Goal: Task Accomplishment & Management: Complete application form

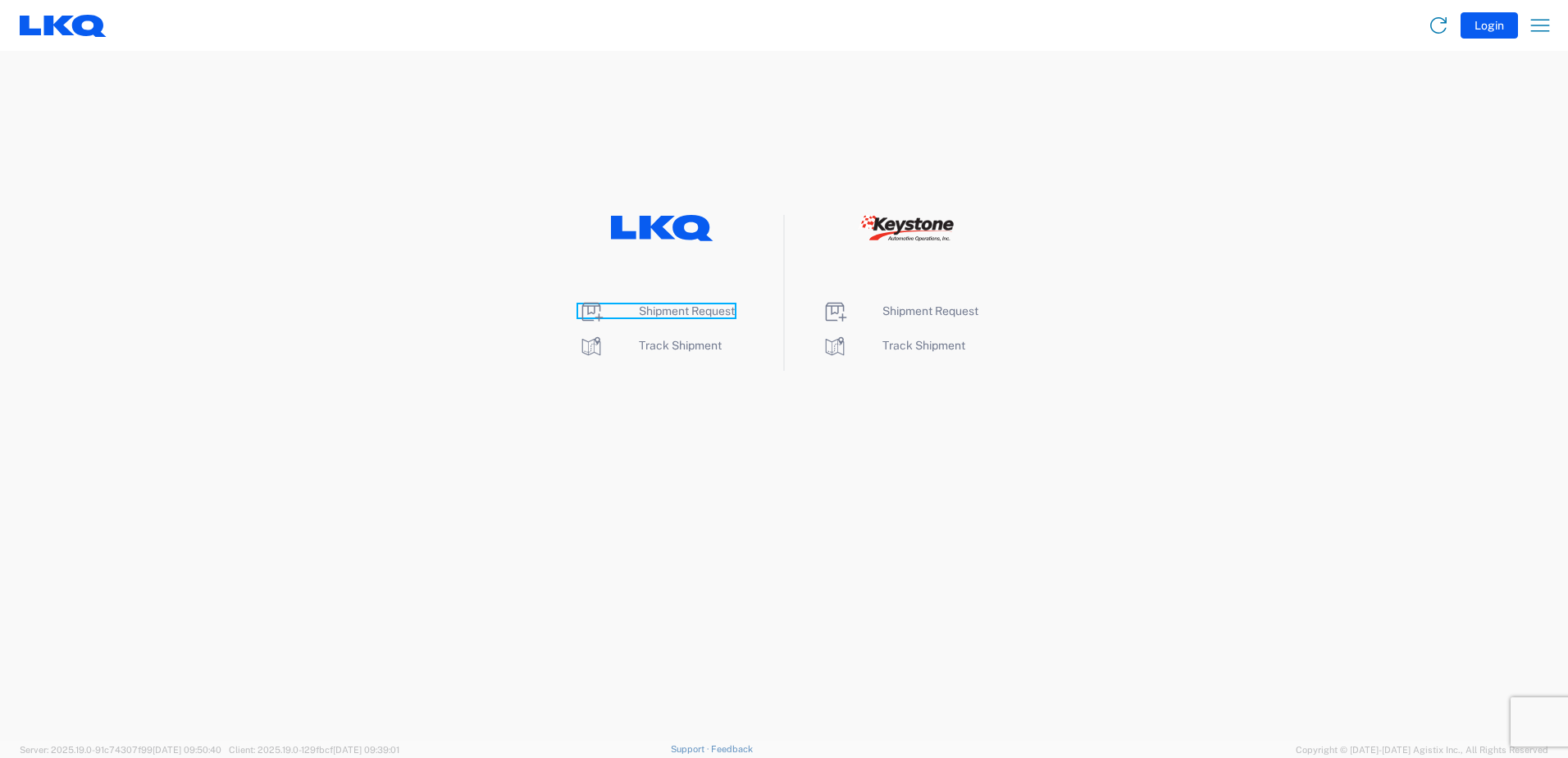
click at [660, 313] on span "Shipment Request" at bounding box center [687, 310] width 96 height 13
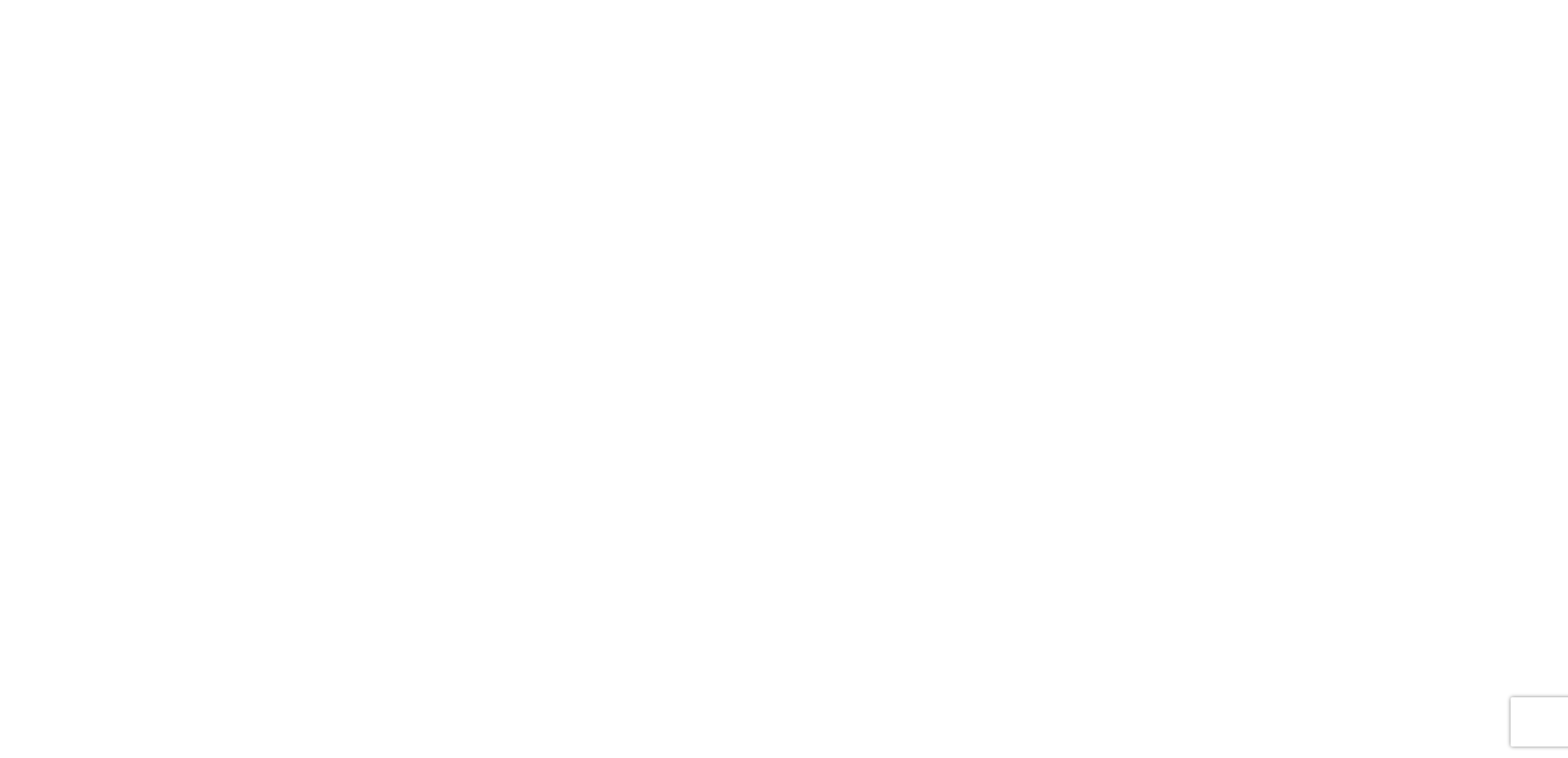
select select "FULL"
select select "LBS"
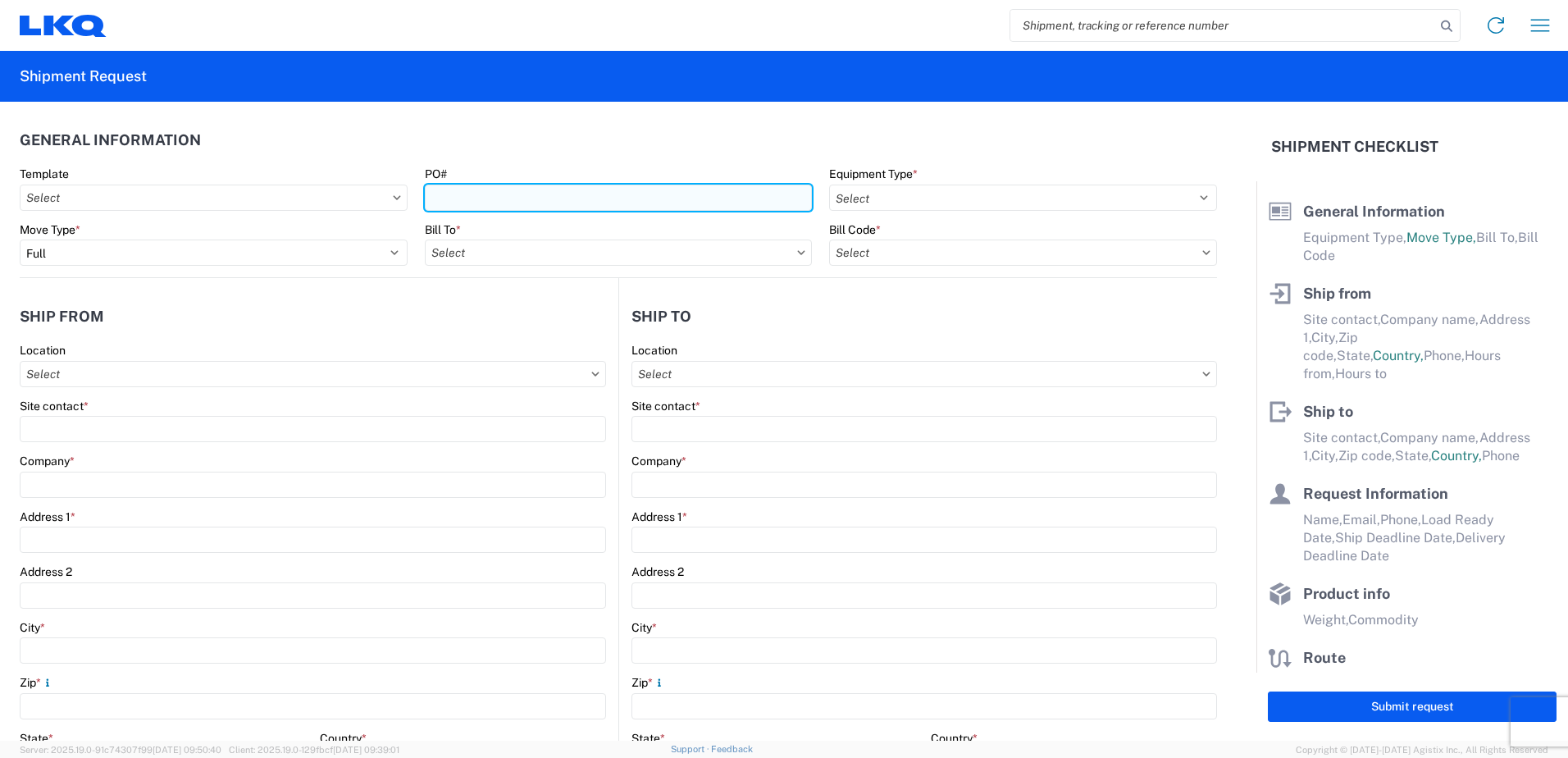
click at [538, 196] on input "PO#" at bounding box center [618, 197] width 388 height 26
type input "T31541"
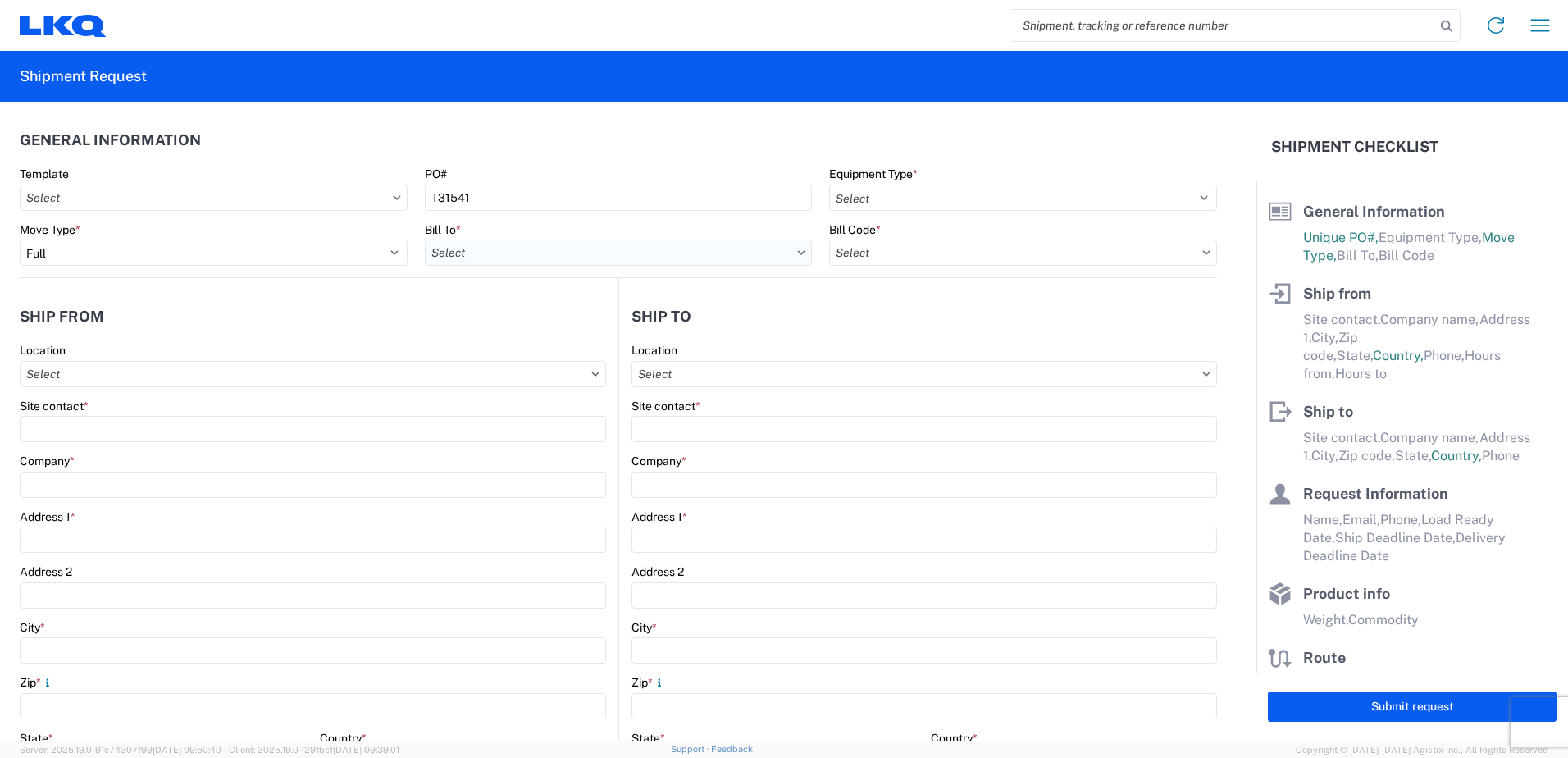
click at [601, 260] on input "text" at bounding box center [618, 252] width 388 height 26
type input "3392"
click at [527, 328] on div "3392 - Transmetco" at bounding box center [568, 325] width 287 height 26
type input "3392 - Transmetco"
click at [889, 253] on input "text" at bounding box center [1023, 252] width 388 height 26
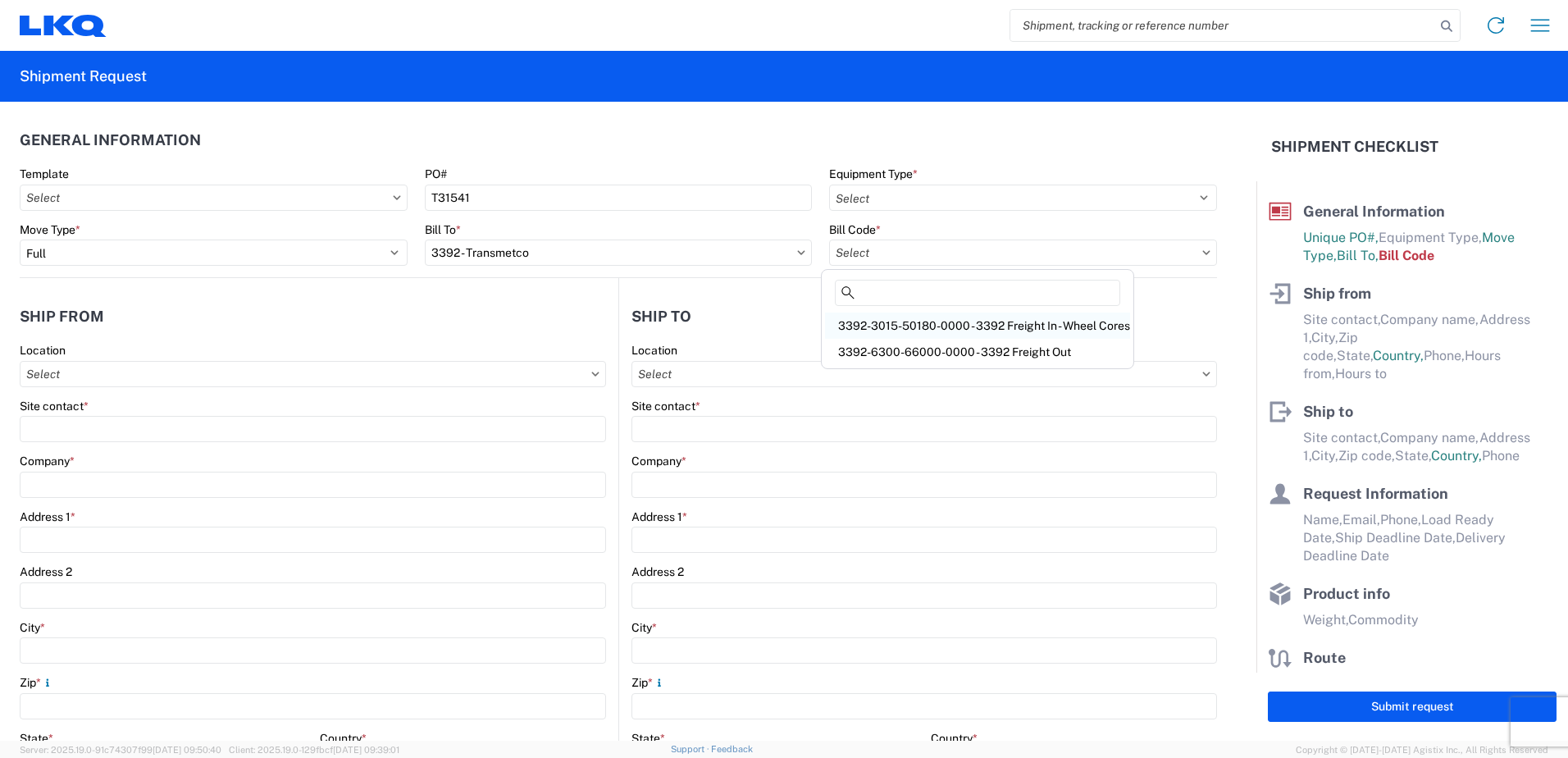
click at [873, 326] on div "3392-3015-50180-0000 - 3392 Freight In - Wheel Cores" at bounding box center [977, 325] width 305 height 26
type input "3392-3015-50180-0000 - 3392 Freight In - Wheel Cores"
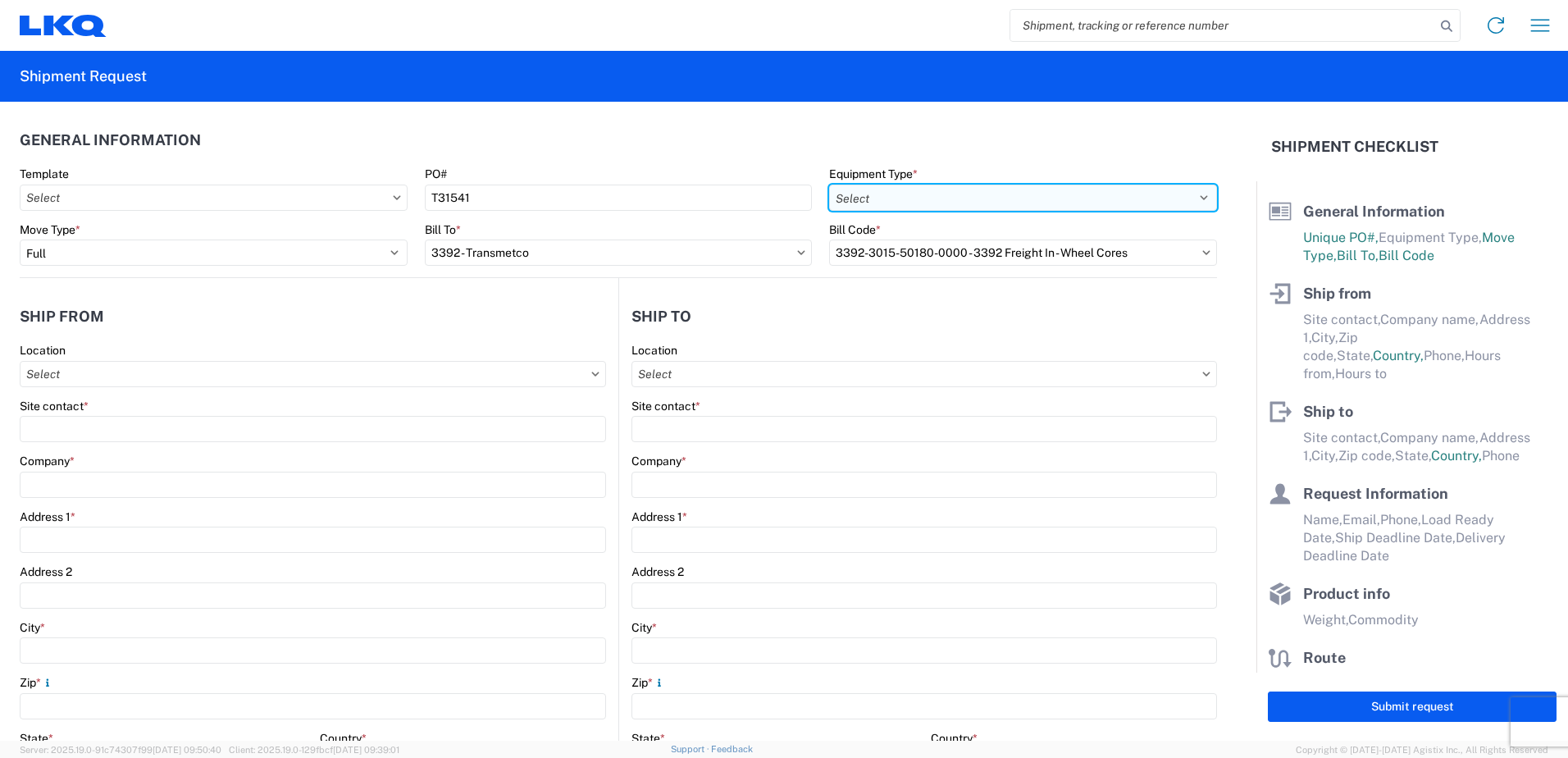
click at [897, 198] on select "Select 53’ Dry Van Flatbed Dropdeck (van) Lowboy (flatbed) Rail" at bounding box center [1023, 197] width 388 height 26
select select "STDV"
click at [829, 184] on select "Select 53’ Dry Van Flatbed Dropdeck (van) Lowboy (flatbed) Rail" at bounding box center [1023, 197] width 388 height 26
click at [158, 380] on input "text" at bounding box center [312, 373] width 587 height 26
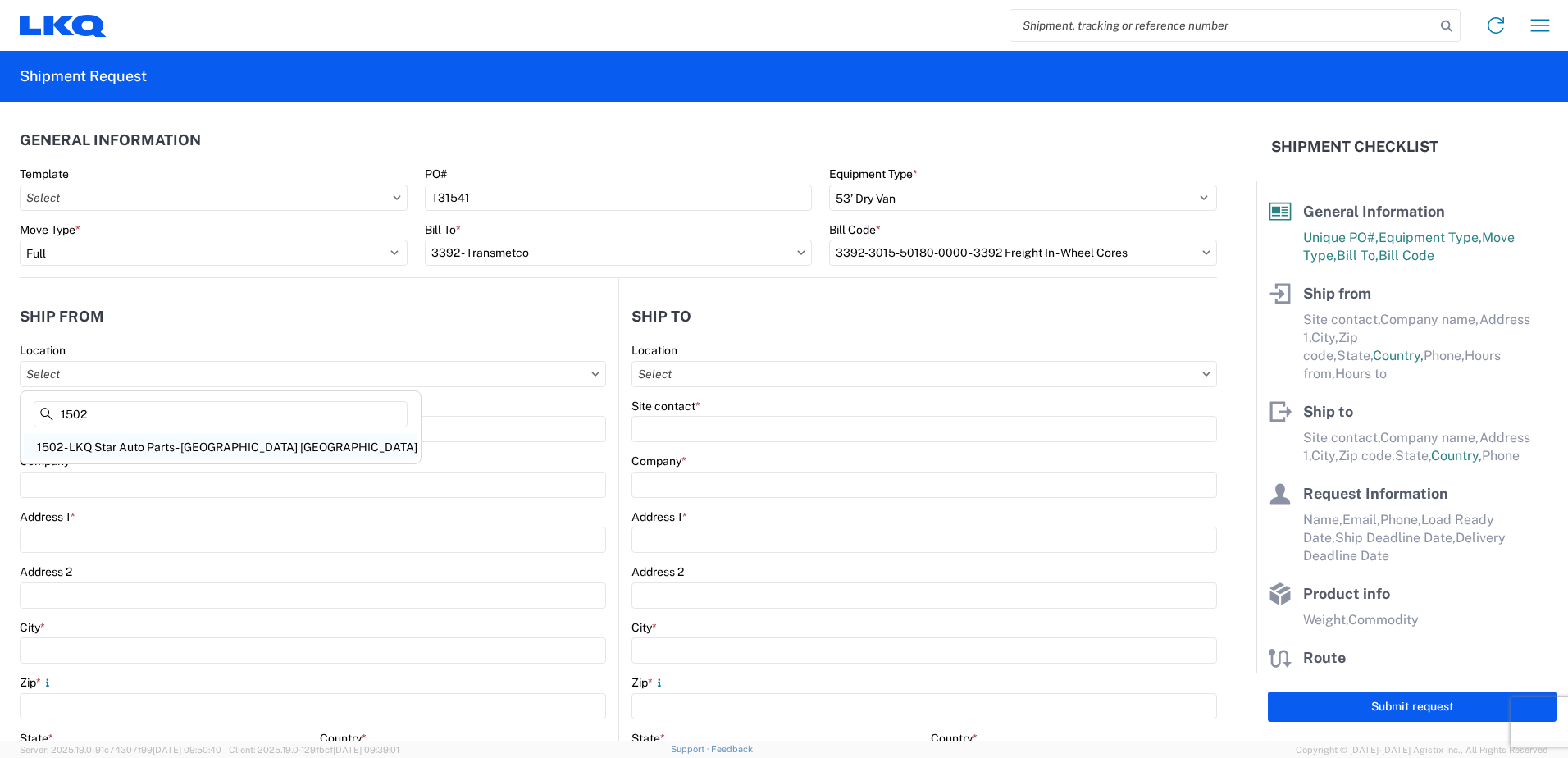
type input "1502"
click at [167, 448] on div "1502 - LKQ Star Auto Parts - Janesville WI" at bounding box center [221, 447] width 394 height 26
type input "1502 - LKQ Star Auto Parts - Janesville WI"
type input "LKQ Corporation"
type input "2101 Beloit Avenue"
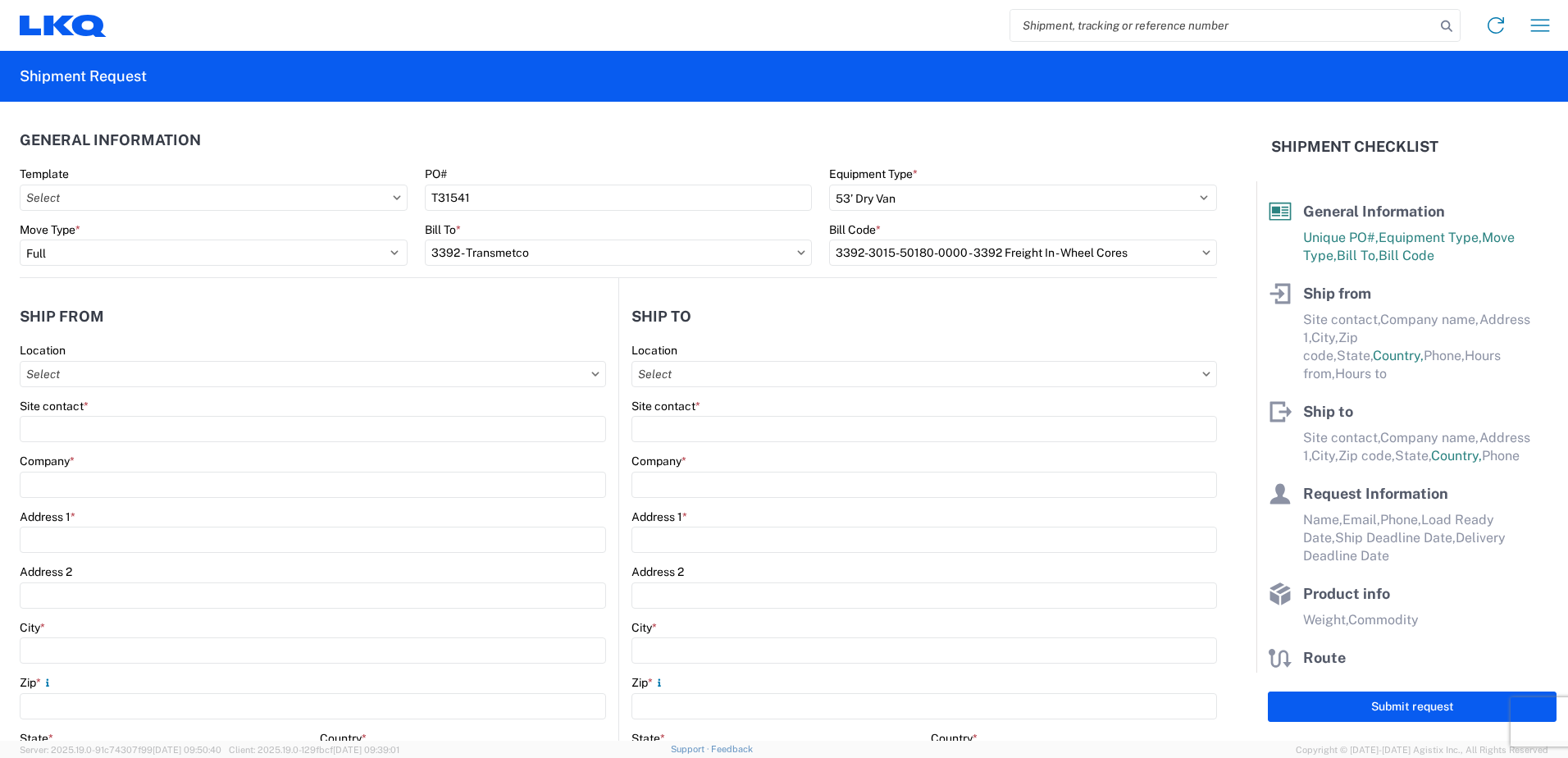
type input "Janesville"
type input "53546"
select select "WI"
select select "US"
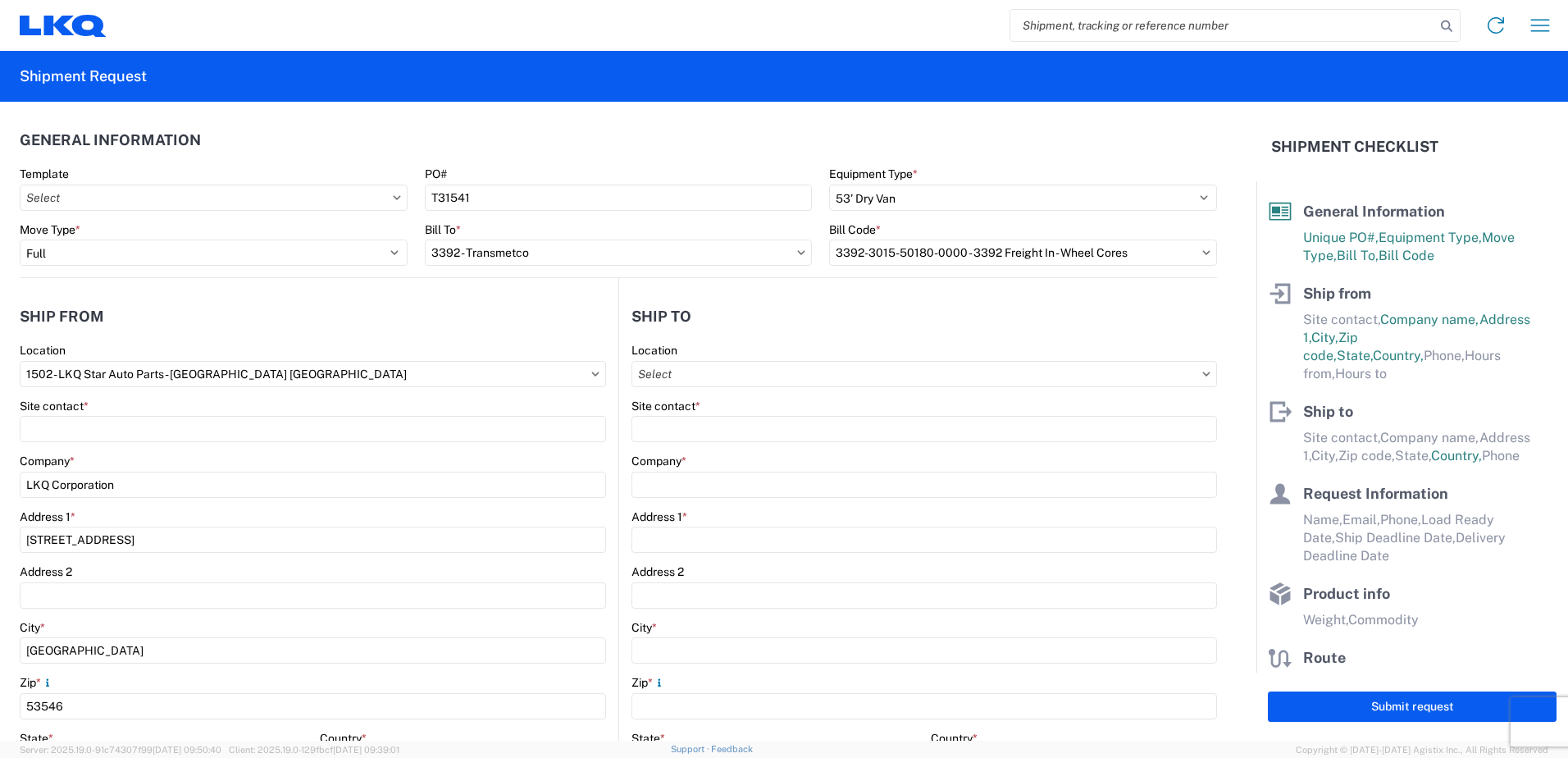
type input "07:00:00"
type input "17:00:00"
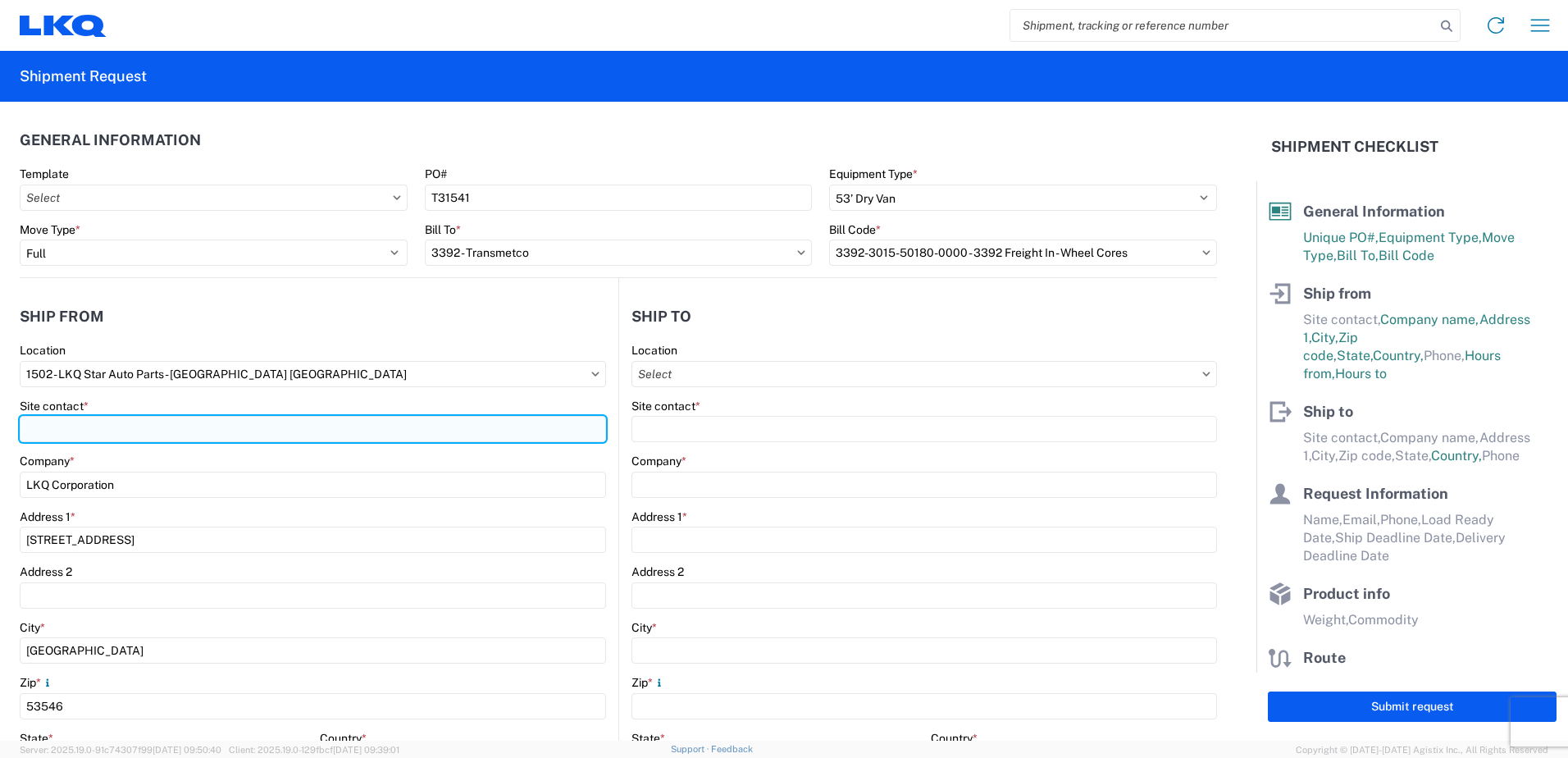
click at [130, 430] on input "Site contact *" at bounding box center [312, 429] width 587 height 26
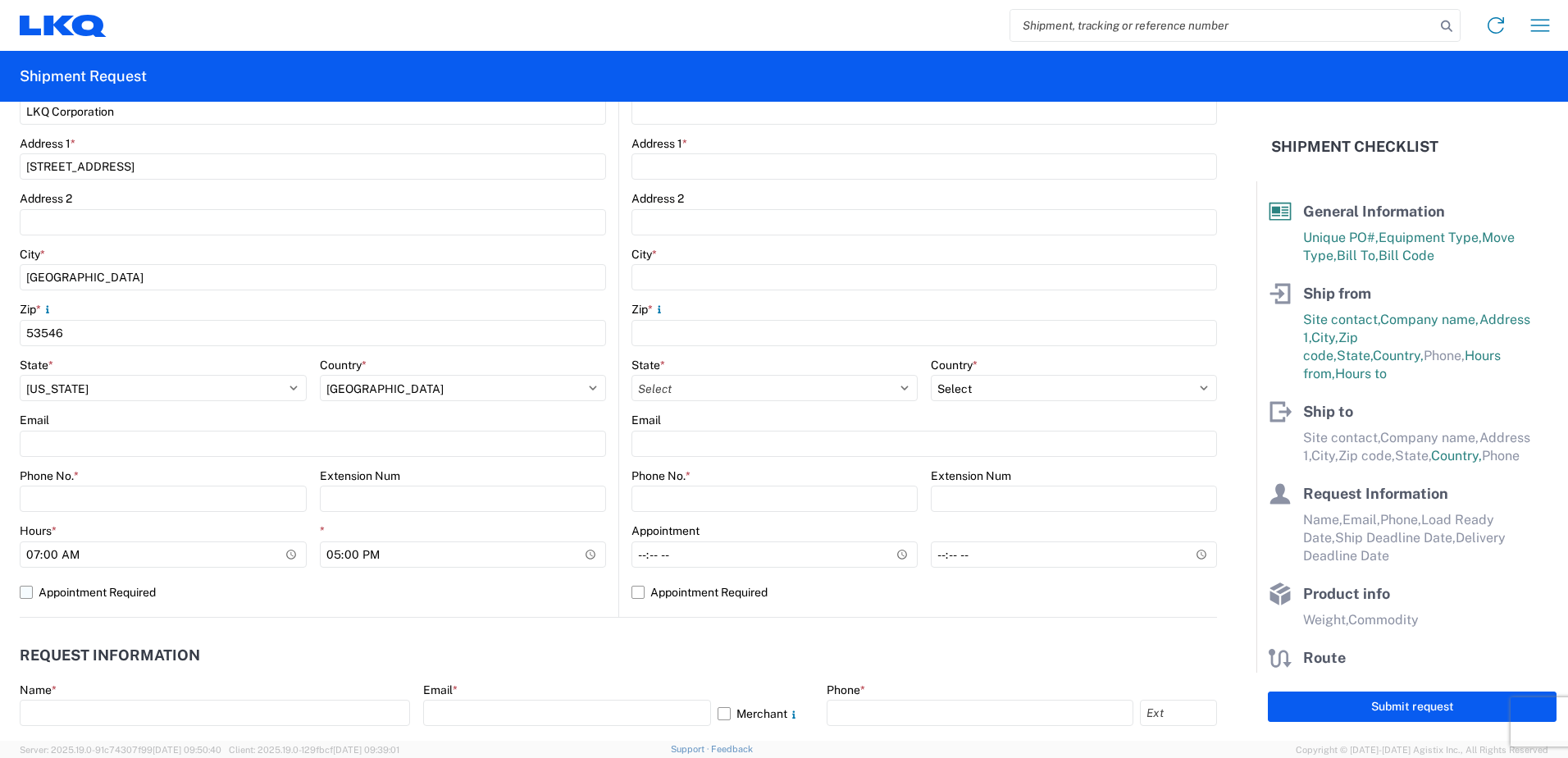
scroll to position [492, 0]
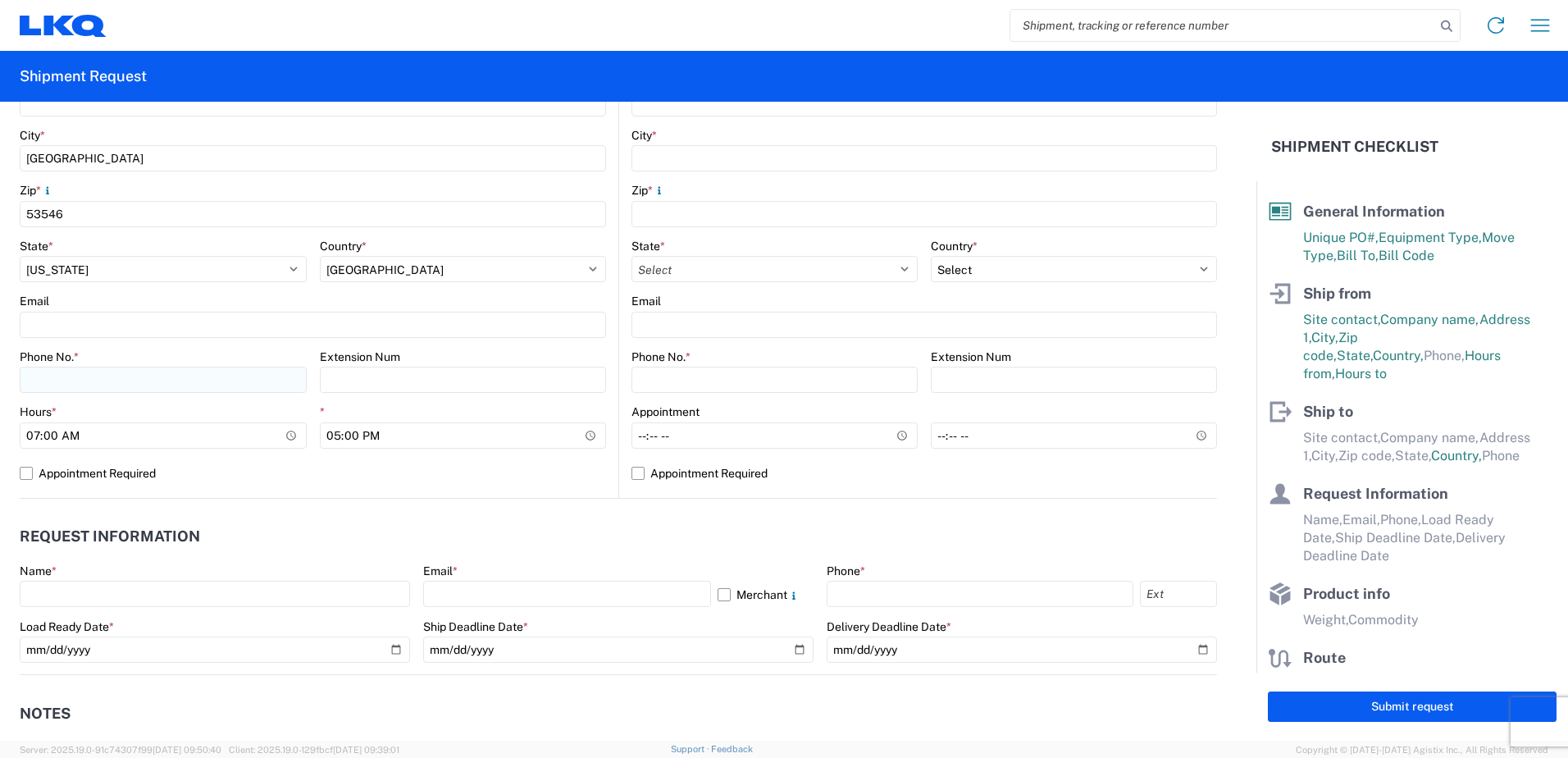
type input "BRAD WENZEL"
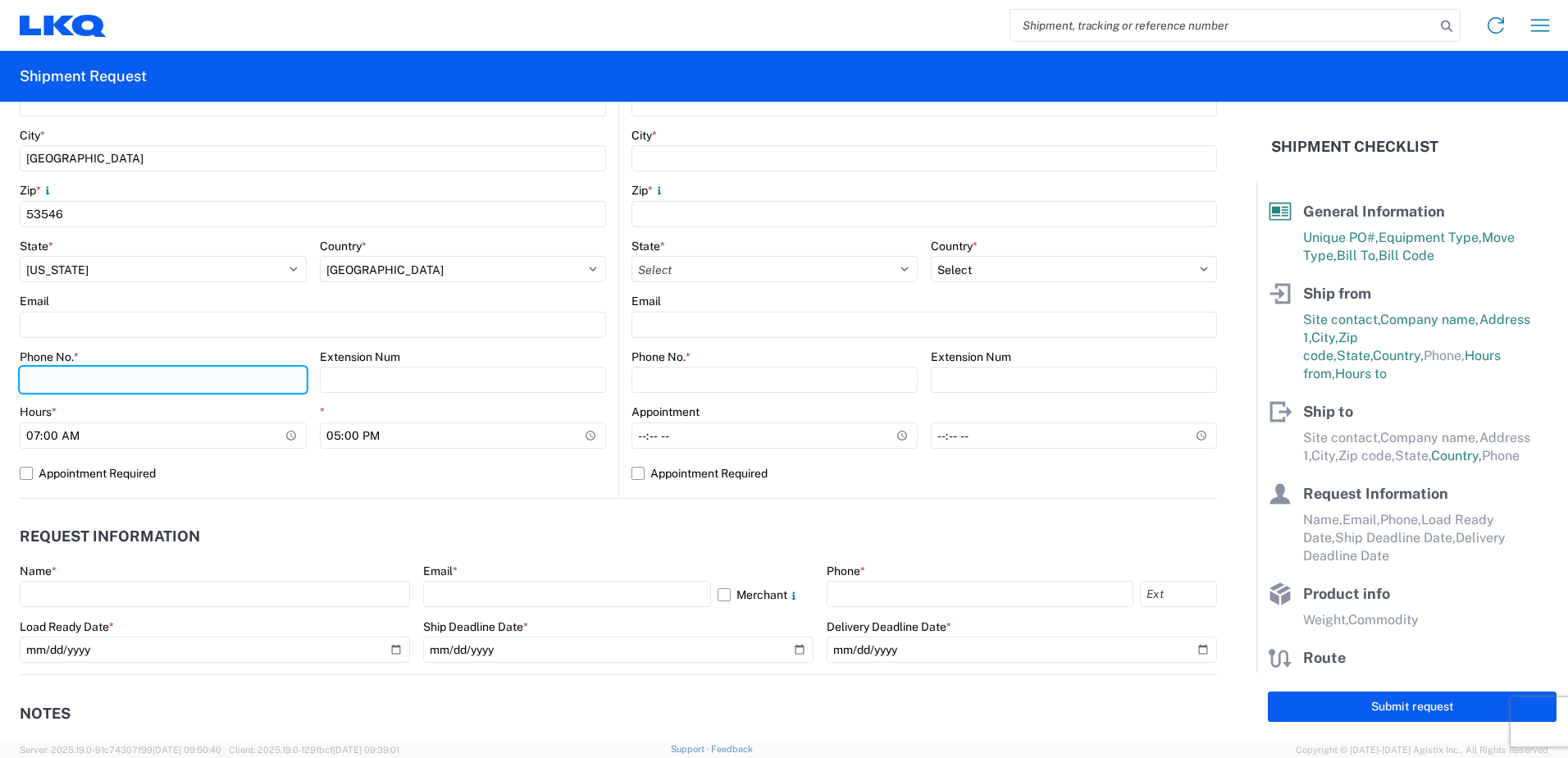
click at [71, 370] on input "Phone No. *" at bounding box center [163, 380] width 287 height 26
type input "6083736731"
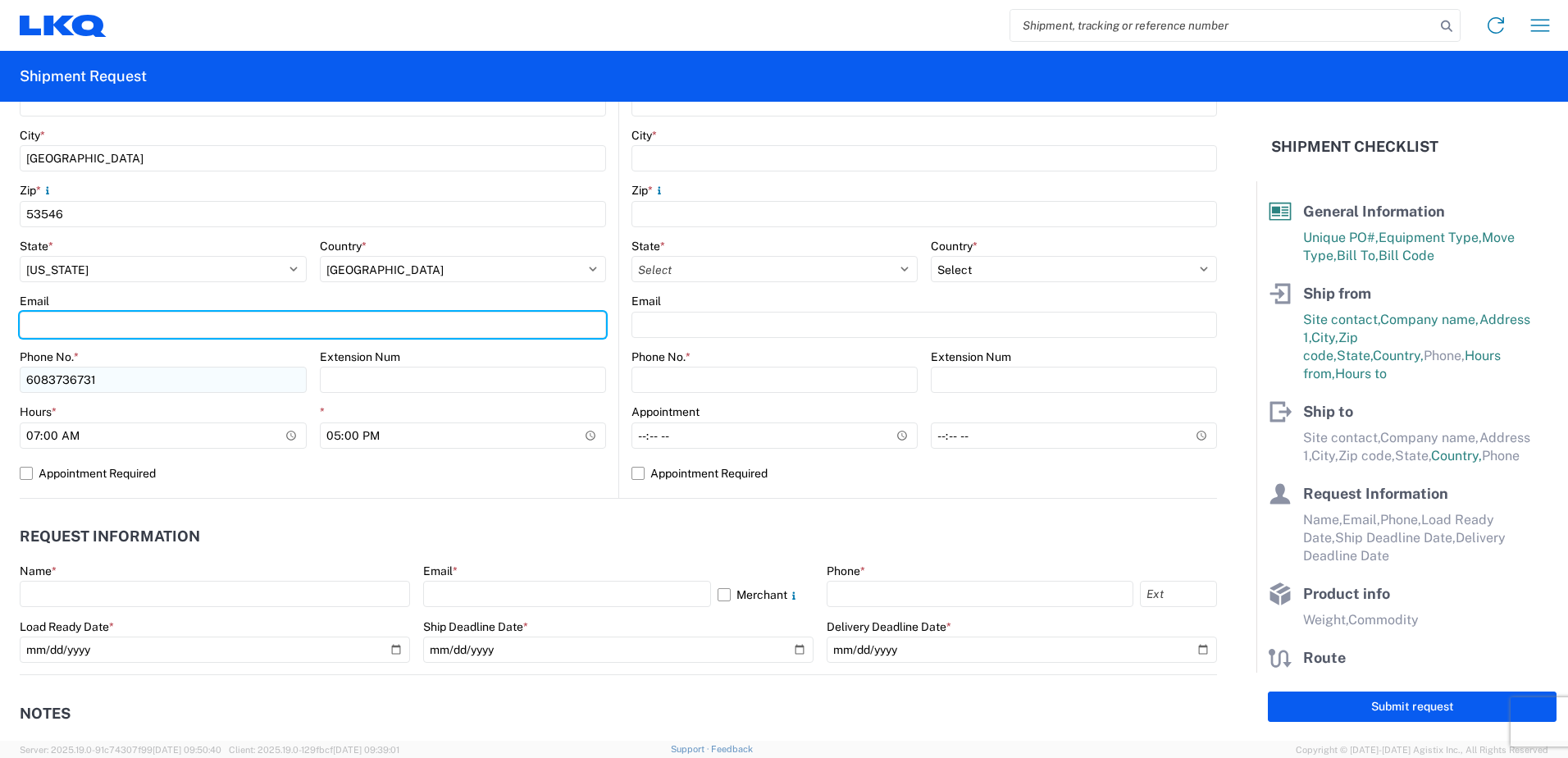
type input "brwenzel@lkqcorp.com"
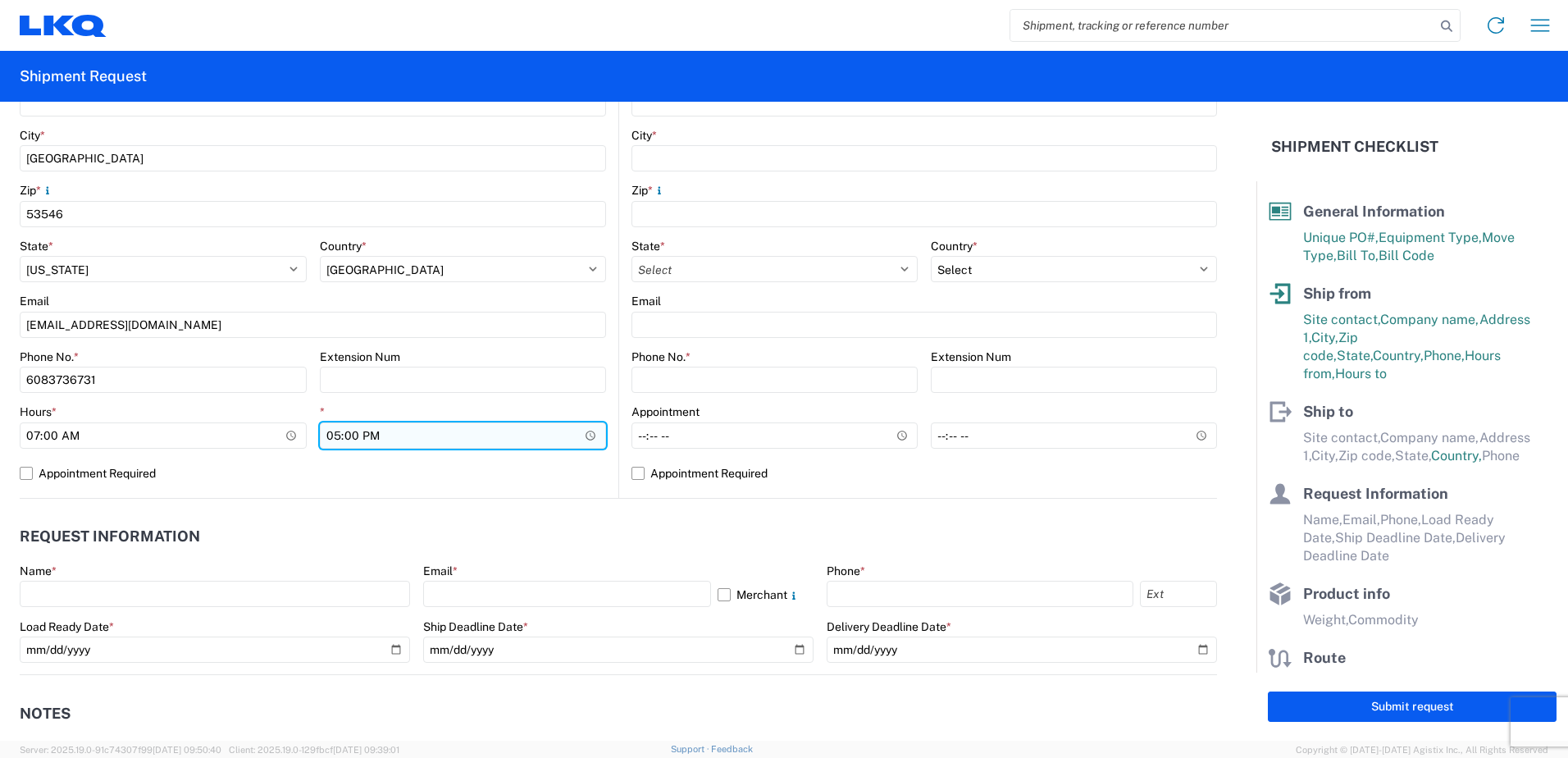
click at [335, 436] on input "17:00:00" at bounding box center [463, 436] width 287 height 26
type input "15:00"
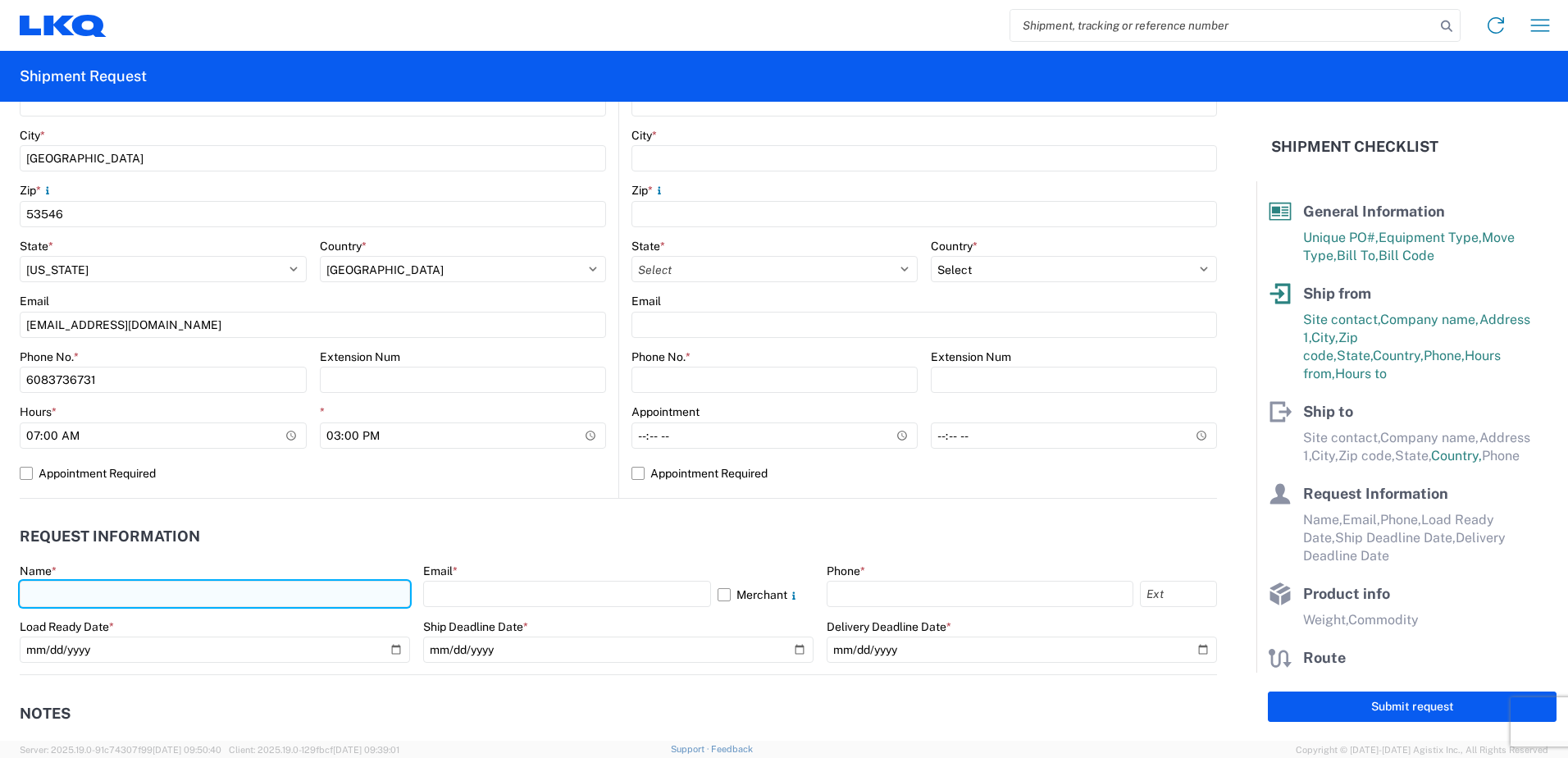
click at [88, 596] on input "text" at bounding box center [214, 594] width 390 height 26
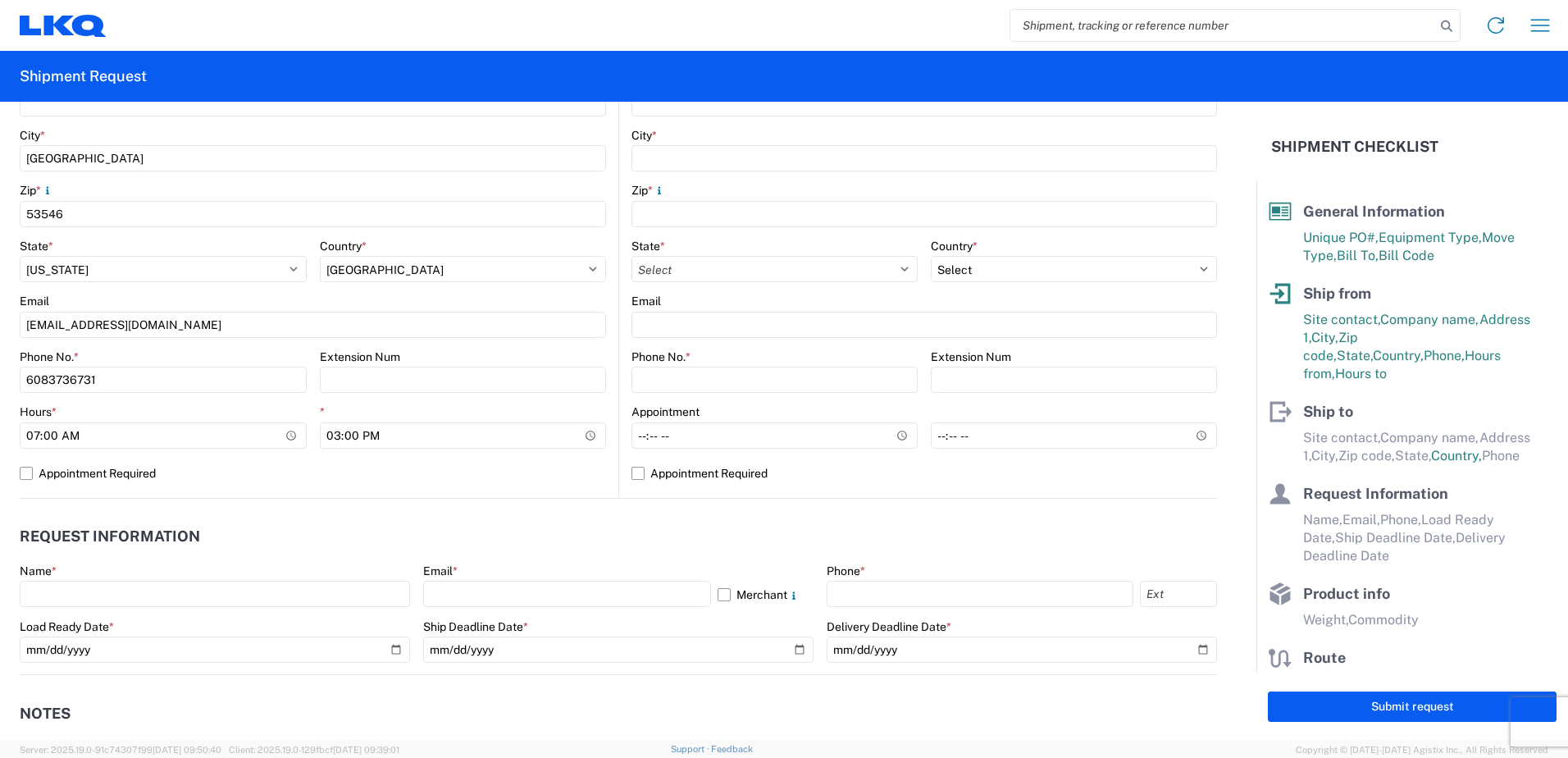
click at [547, 538] on header "Request Information" at bounding box center [618, 537] width 1197 height 37
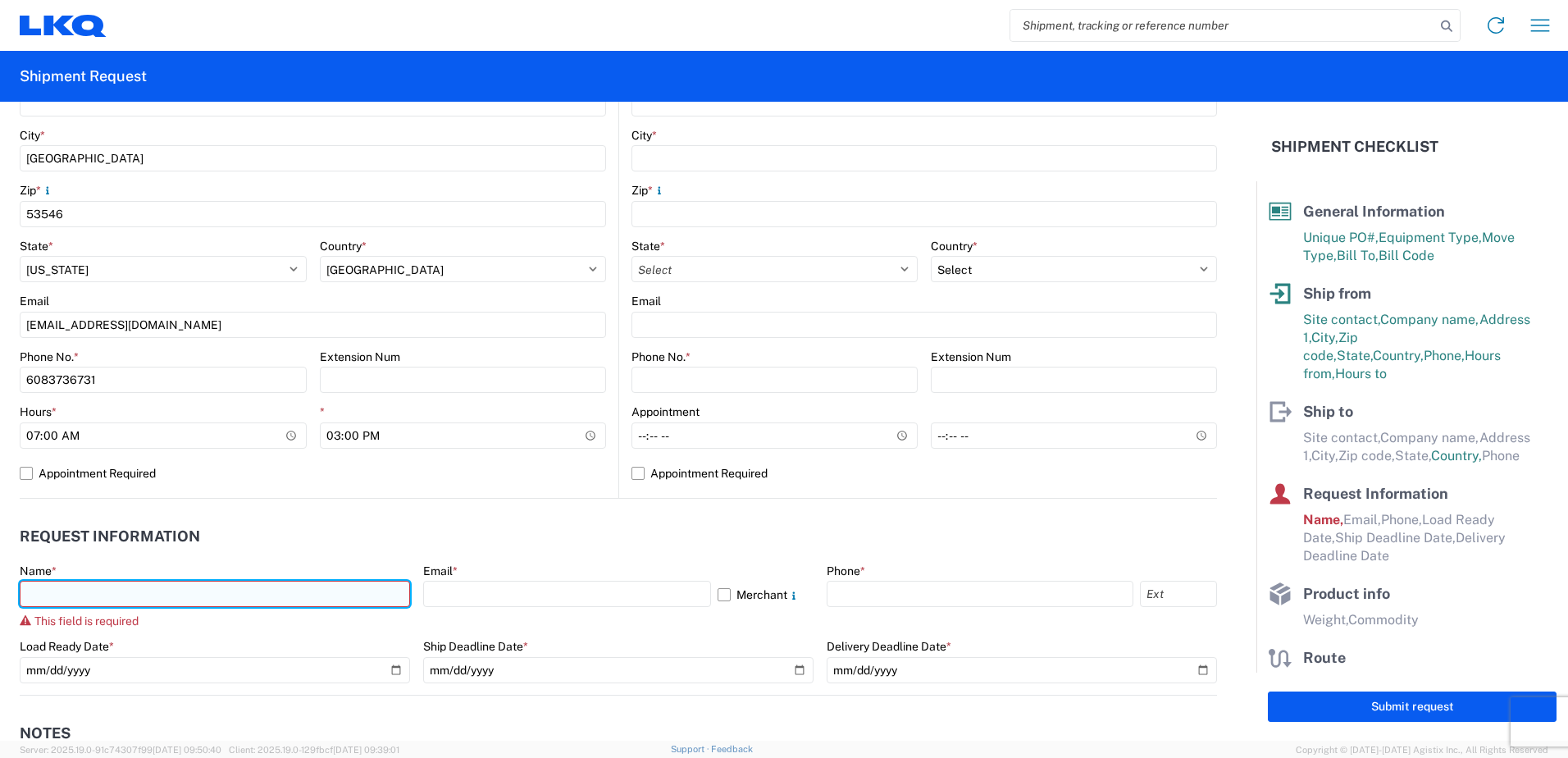
click at [104, 589] on input "text" at bounding box center [214, 594] width 390 height 26
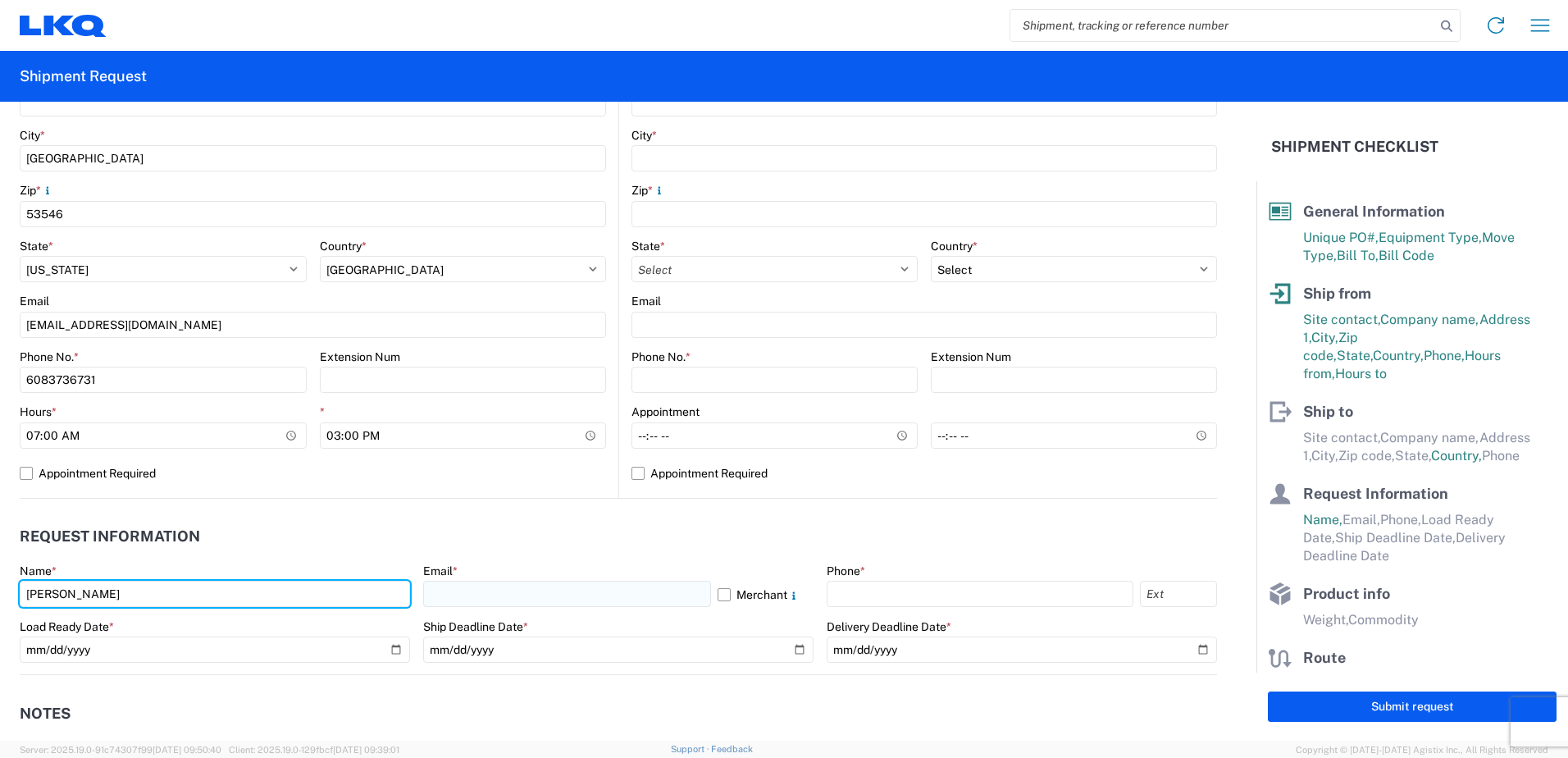
type input "BRAD WENZEL"
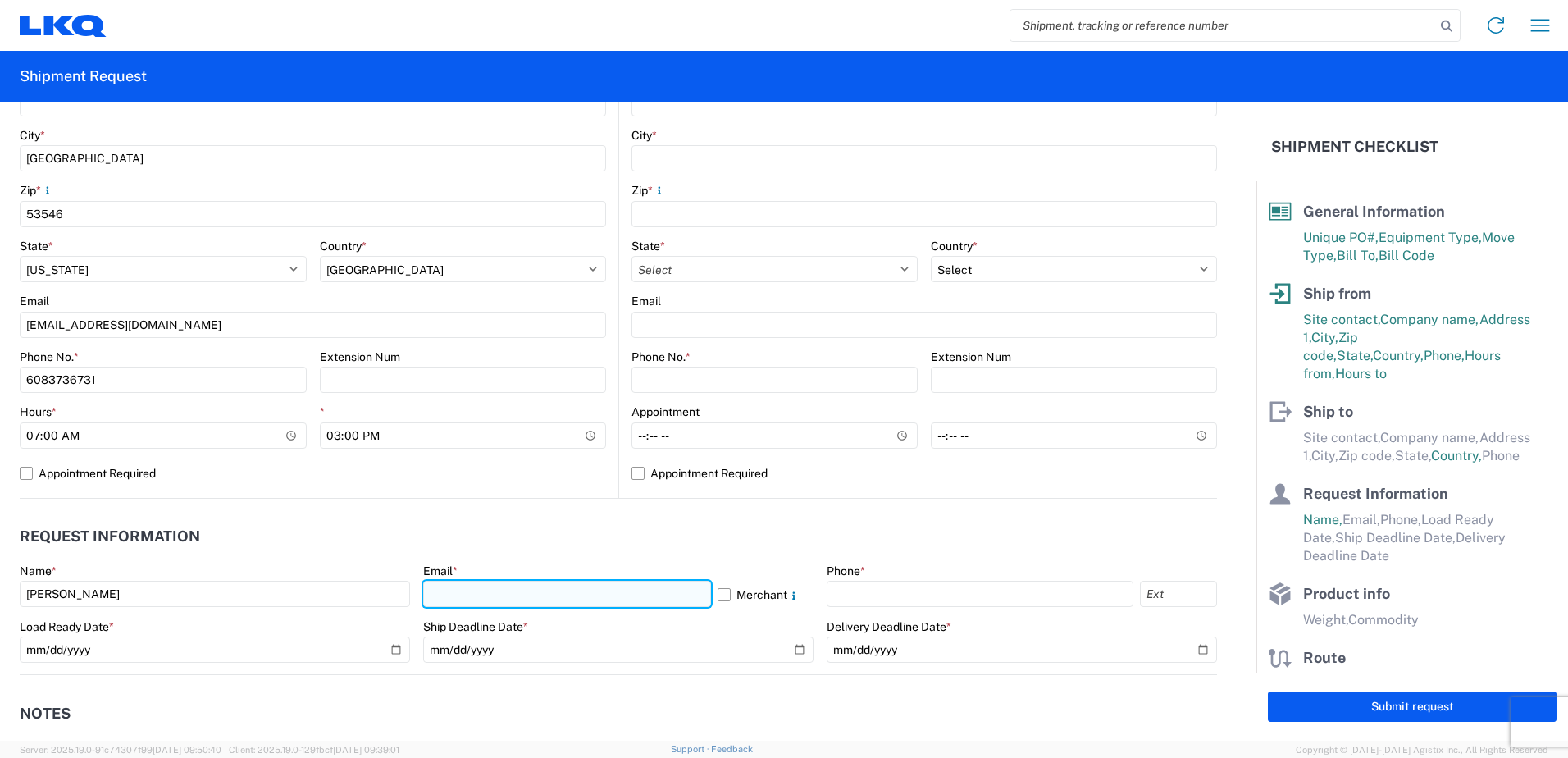
click at [462, 596] on input "text" at bounding box center [567, 594] width 288 height 26
type input "BRWENZEL@LKQCORP.COM"
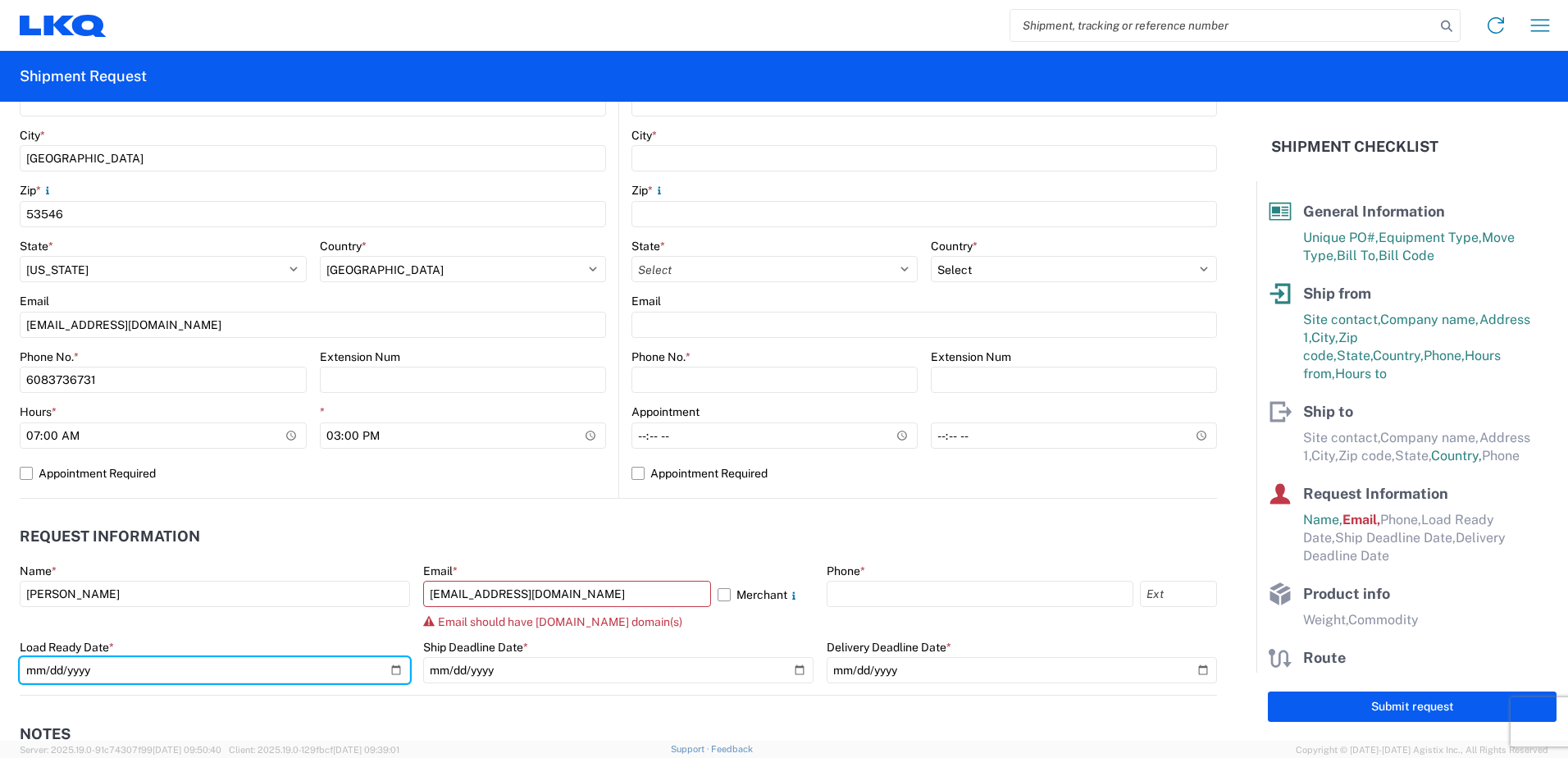
click at [392, 647] on div "Load Ready Date *" at bounding box center [214, 662] width 390 height 44
click at [395, 675] on input "date" at bounding box center [214, 670] width 390 height 26
type input "2025-09-17"
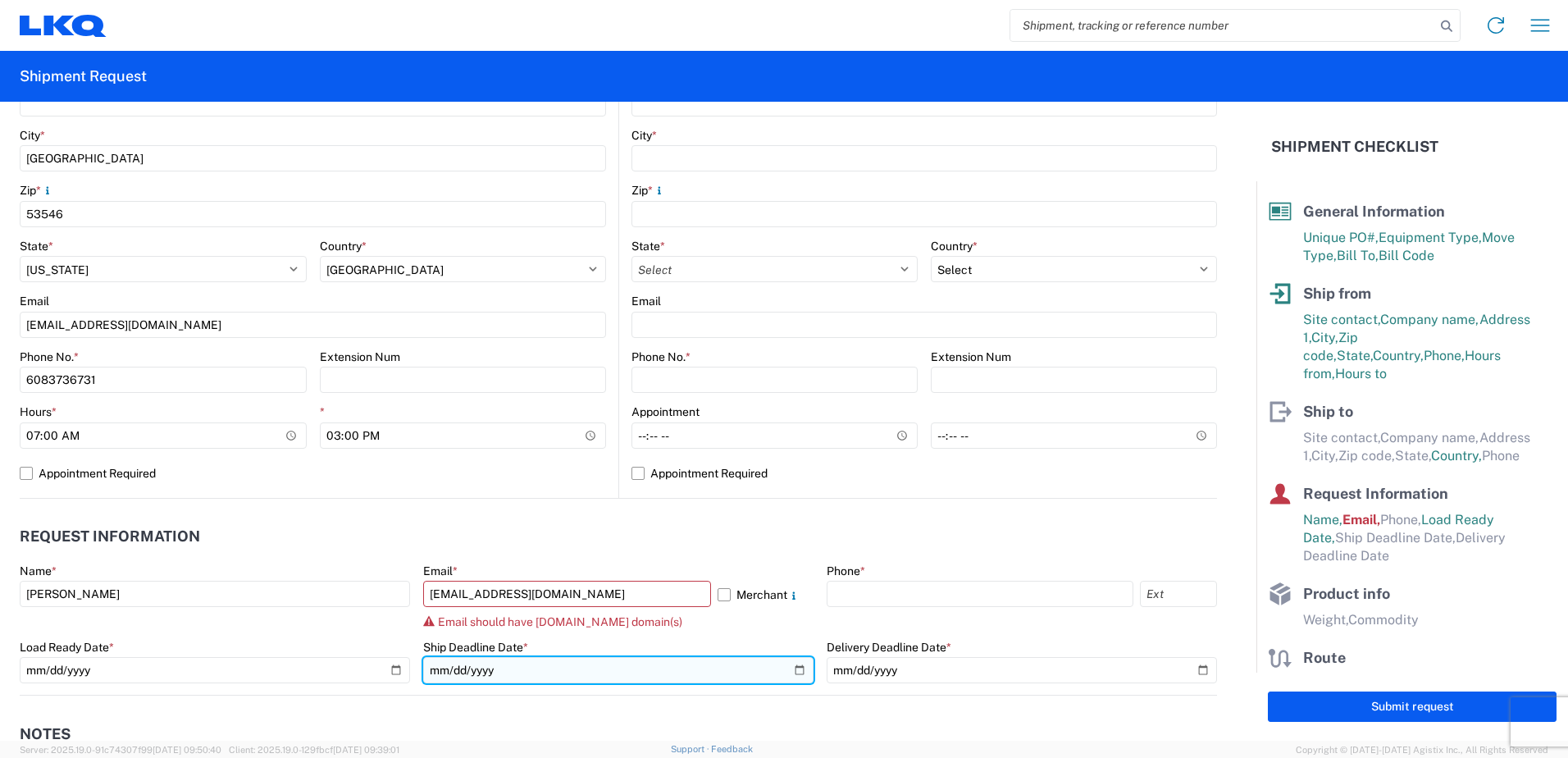
click at [792, 669] on input "date" at bounding box center [618, 670] width 390 height 26
type input "2025-09-24"
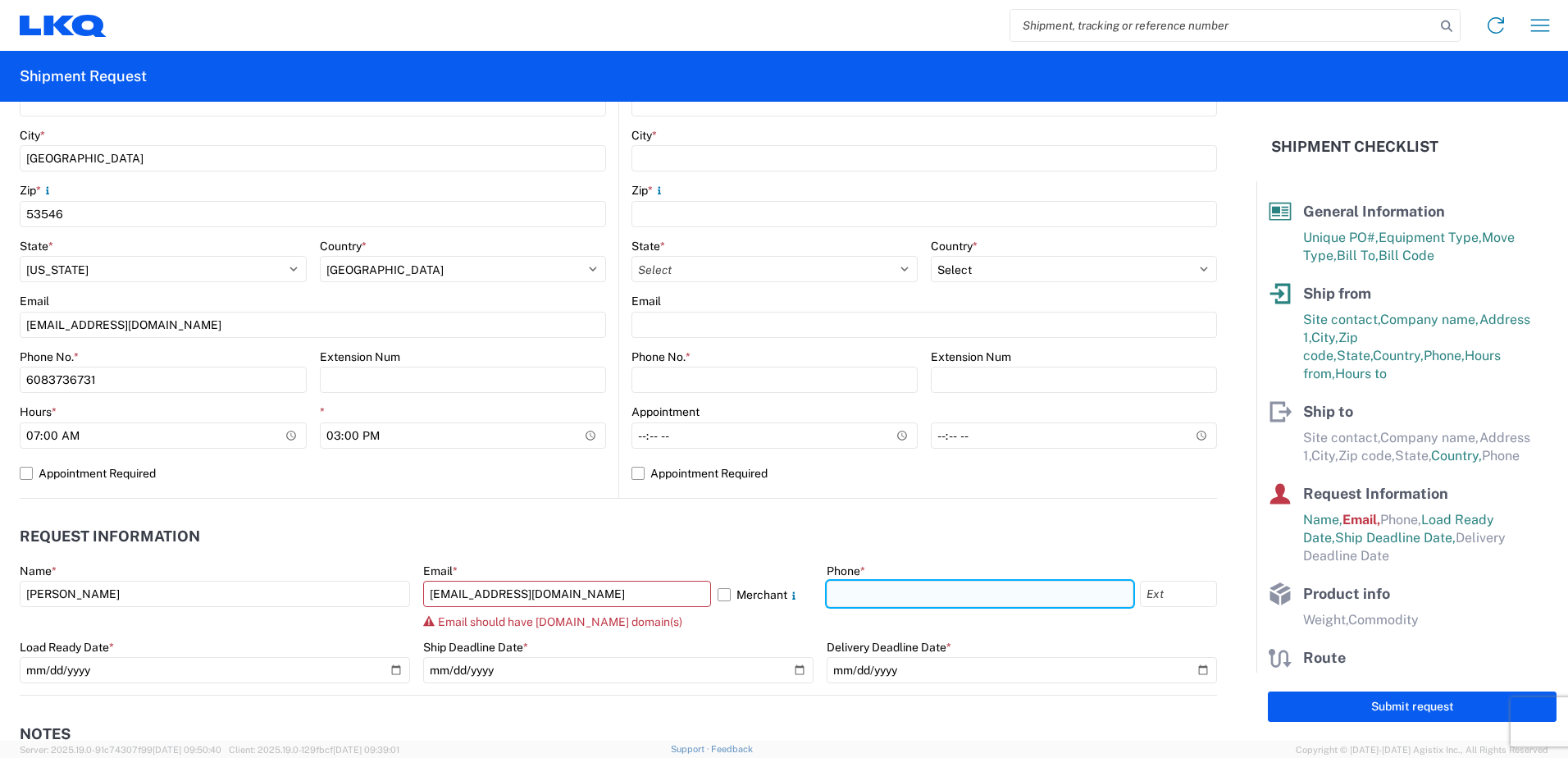
click at [912, 596] on input "text" at bounding box center [980, 594] width 307 height 26
type input "6083736731"
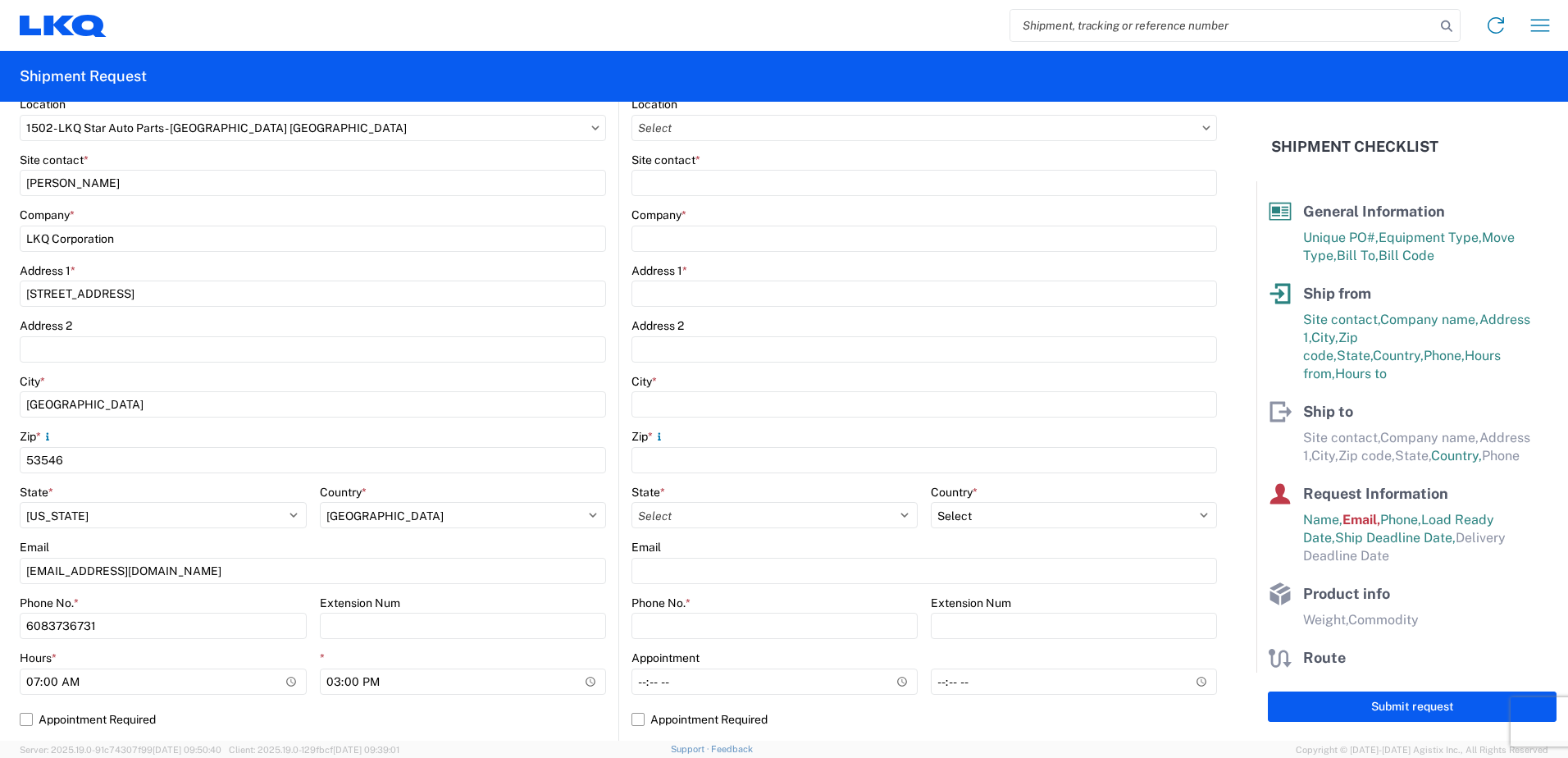
scroll to position [0, 0]
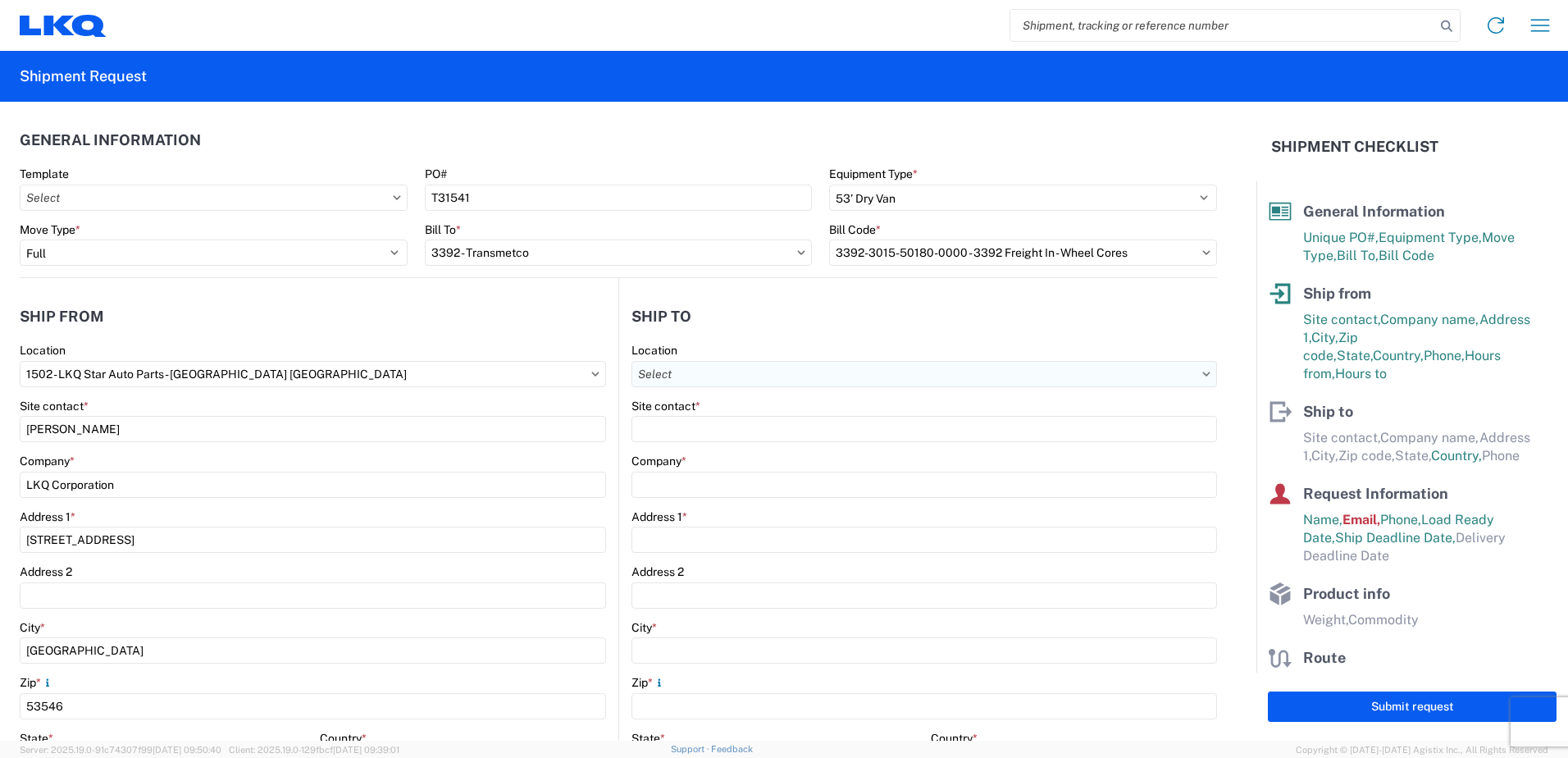
click at [729, 367] on input "text" at bounding box center [924, 373] width 586 height 26
type input "3392"
click at [714, 448] on div "3392 - Transmetco" at bounding box center [774, 447] width 287 height 26
type input "3392 - Transmetco"
type input "LKQ Corporation"
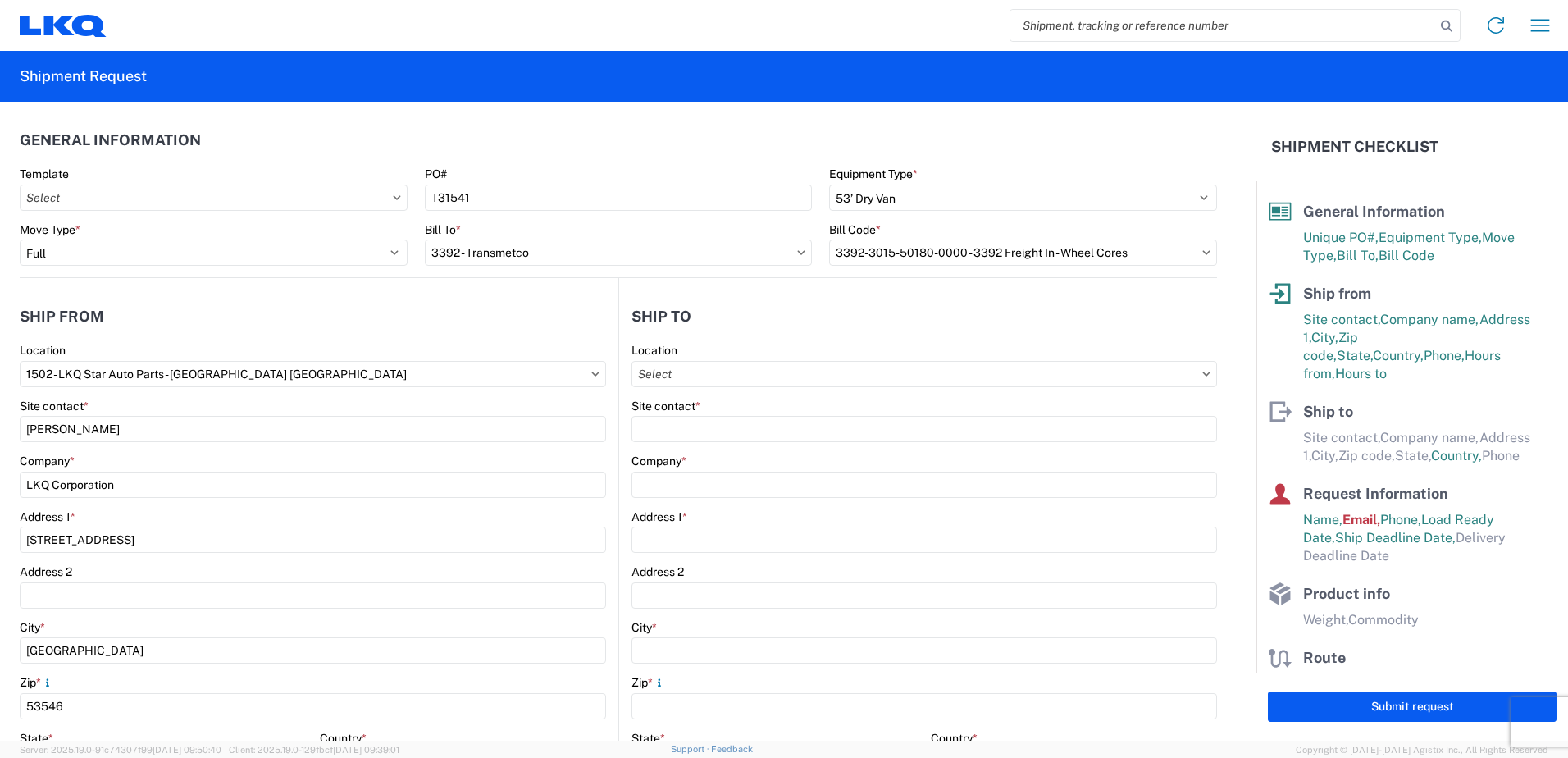
type input "1750 Riverfork Dr"
type input "Huntington"
type input "46750"
select select "IN"
select select "US"
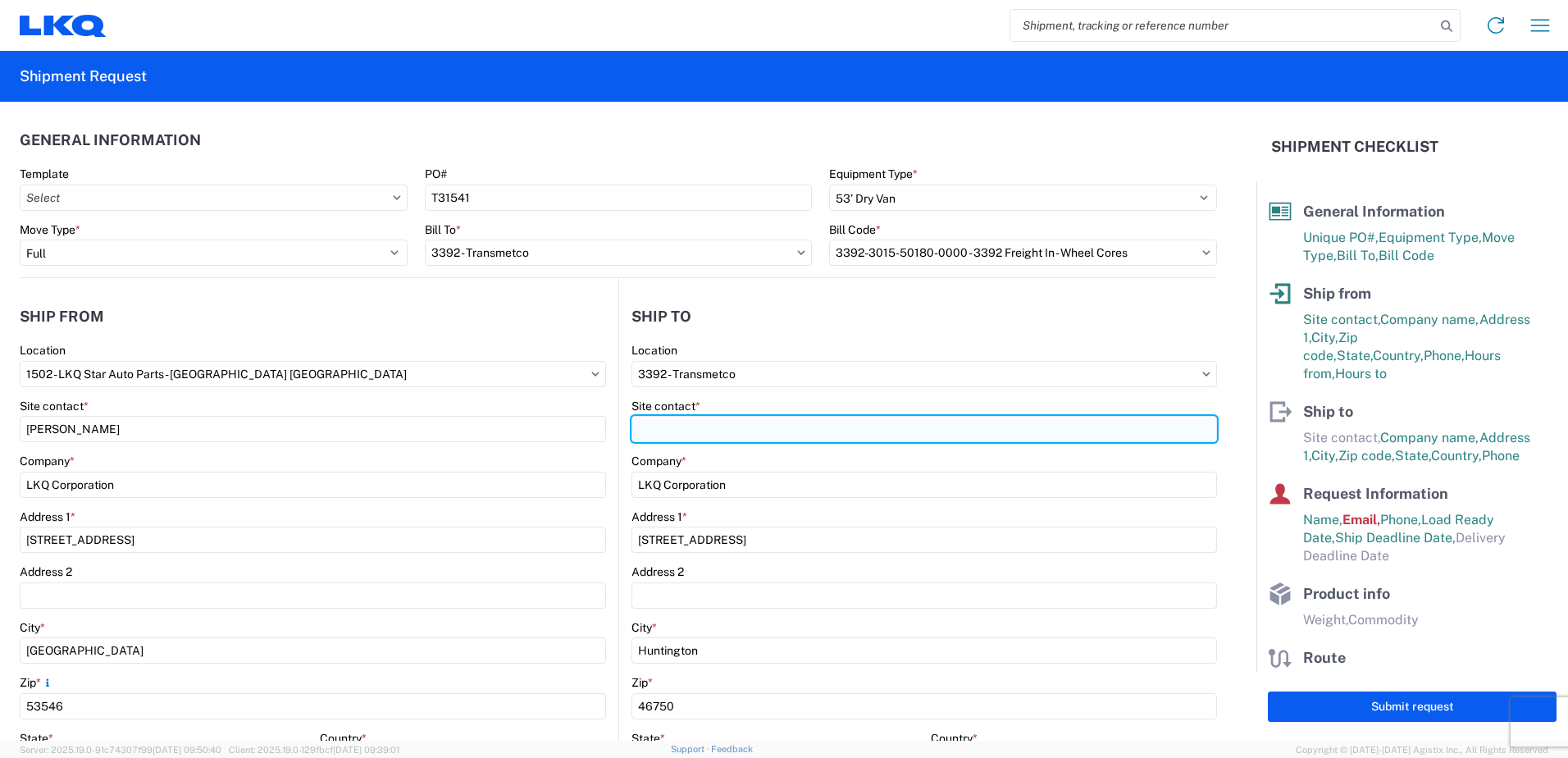
click at [692, 433] on input "Site contact *" at bounding box center [924, 429] width 586 height 26
click at [677, 432] on input "Ryan Gladhill" at bounding box center [924, 429] width 586 height 26
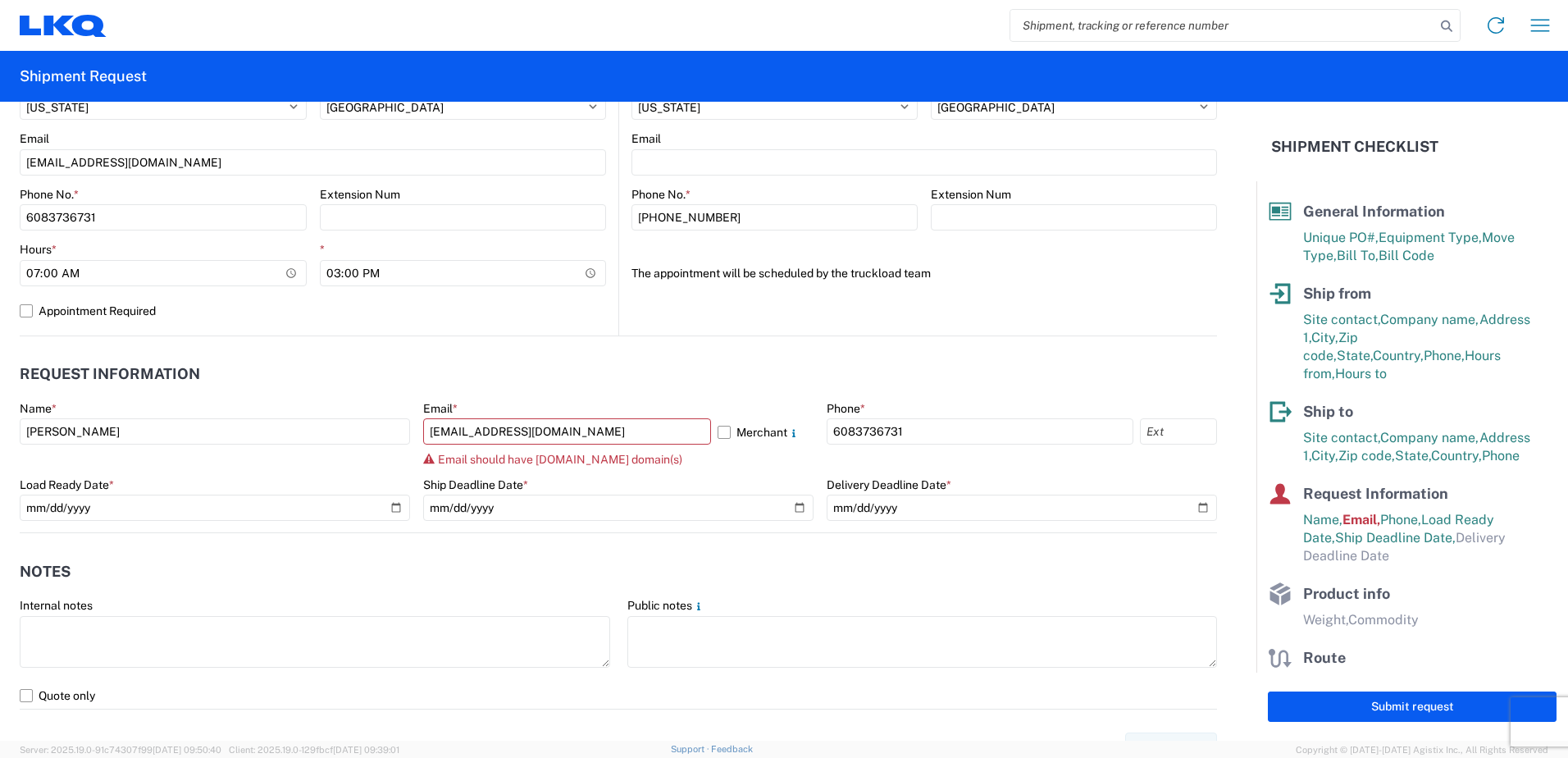
scroll to position [656, 0]
type input "Ryan Gledhill"
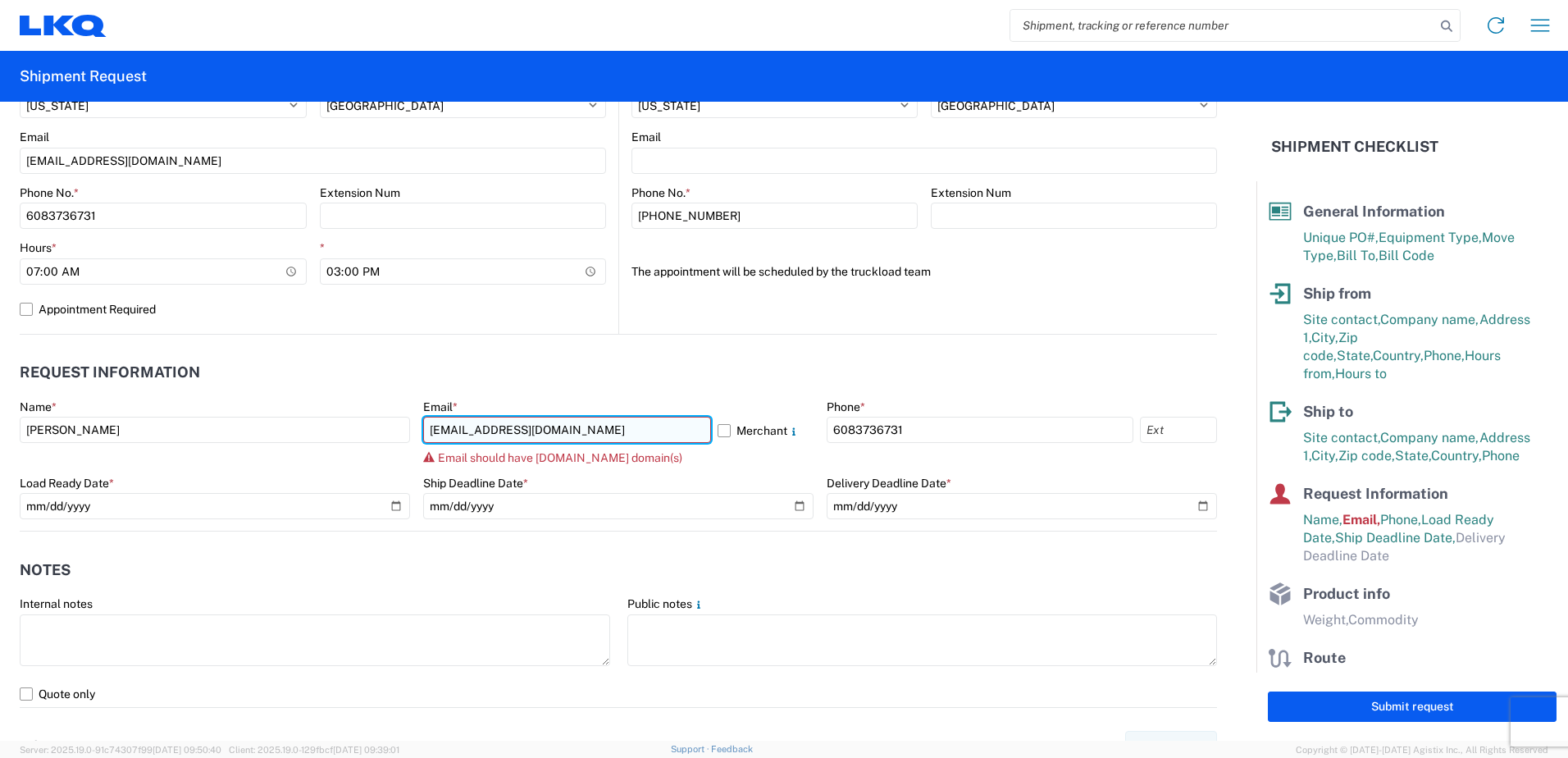
click at [625, 427] on input "BRWENZEL@LKQCORP.COM" at bounding box center [567, 430] width 288 height 26
type input "brwenzel@lkqcorp.com"
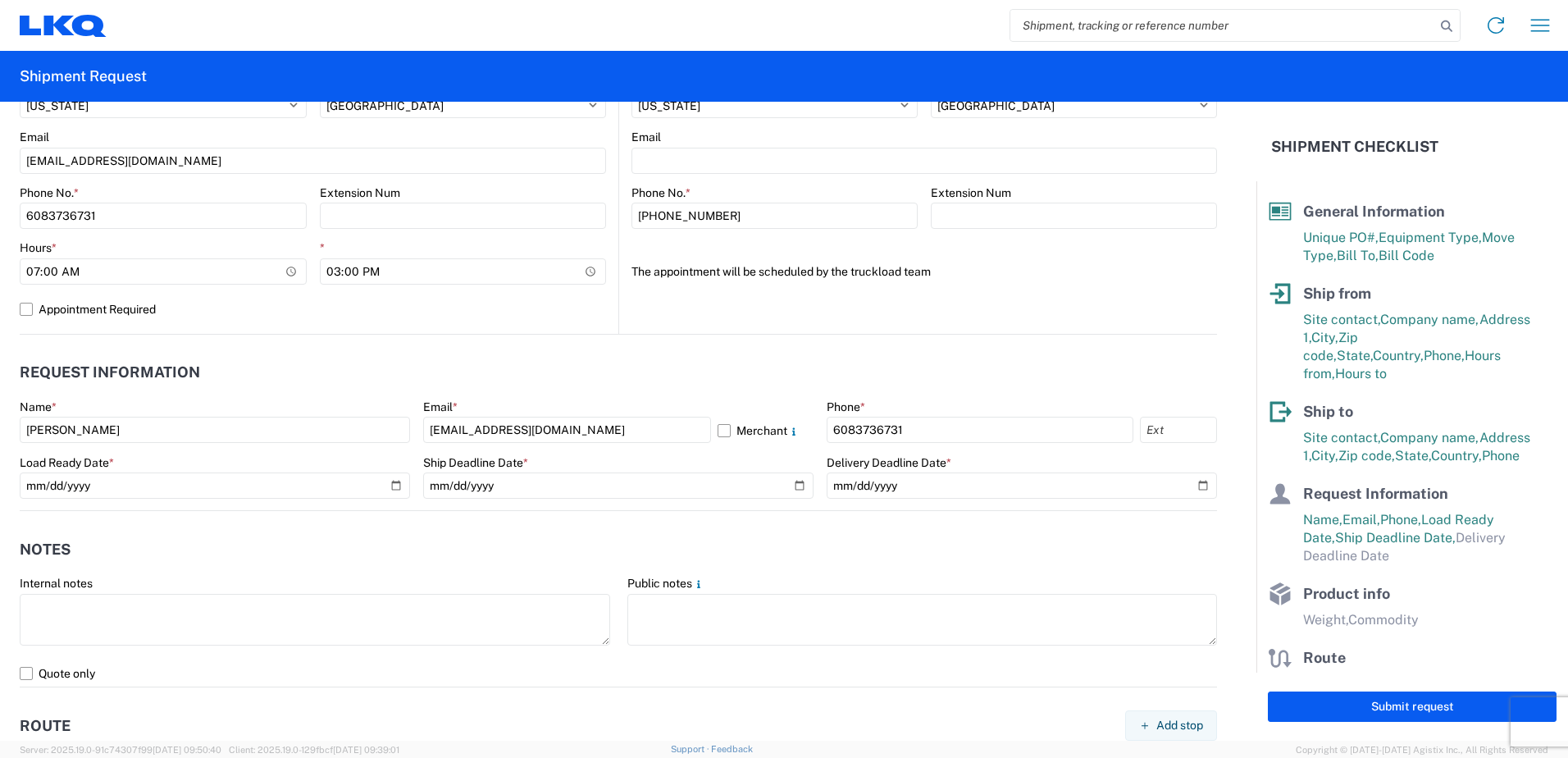
click at [769, 379] on header "Request Information" at bounding box center [618, 373] width 1197 height 37
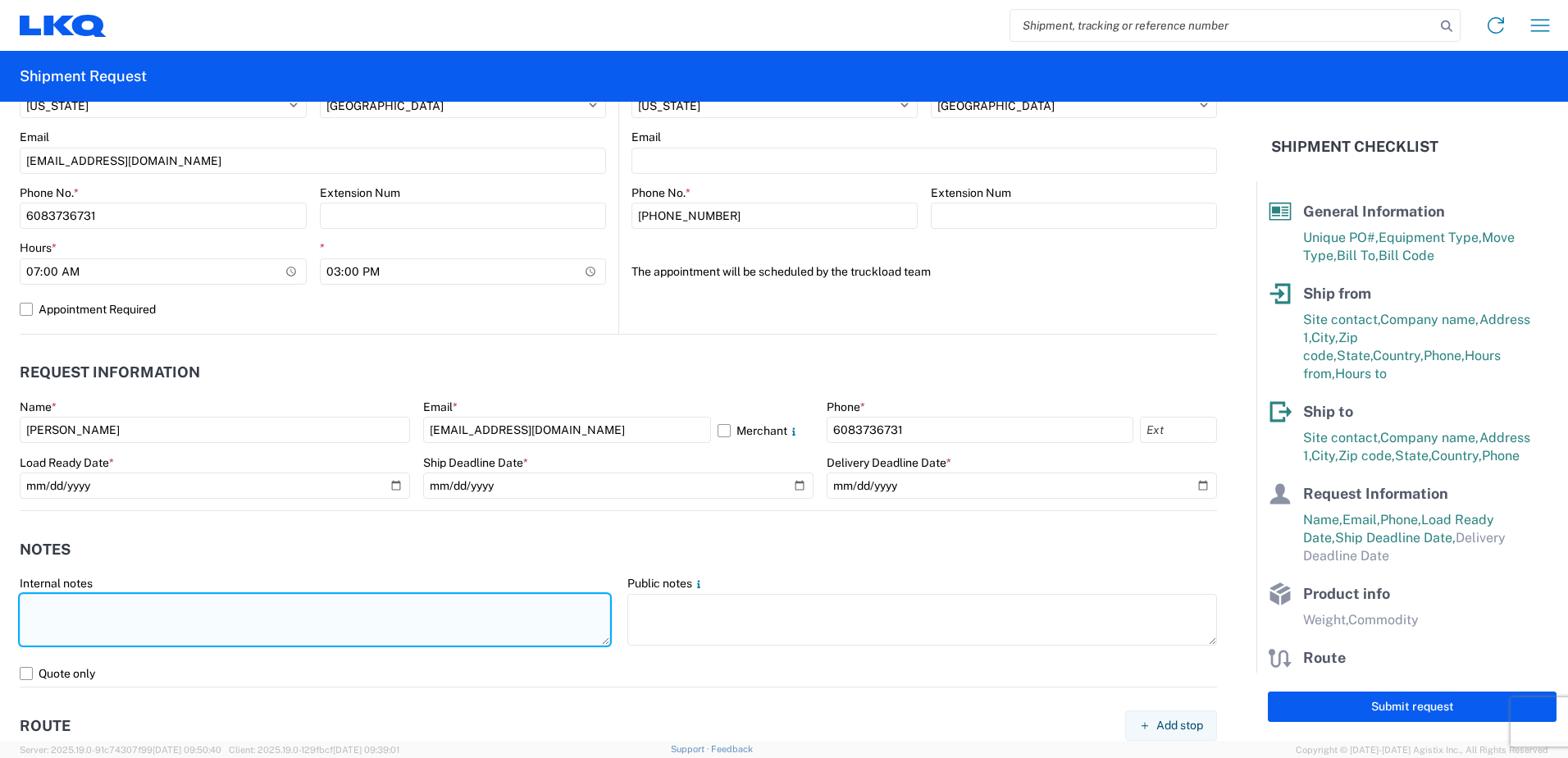
click at [62, 613] on textarea at bounding box center [314, 620] width 590 height 52
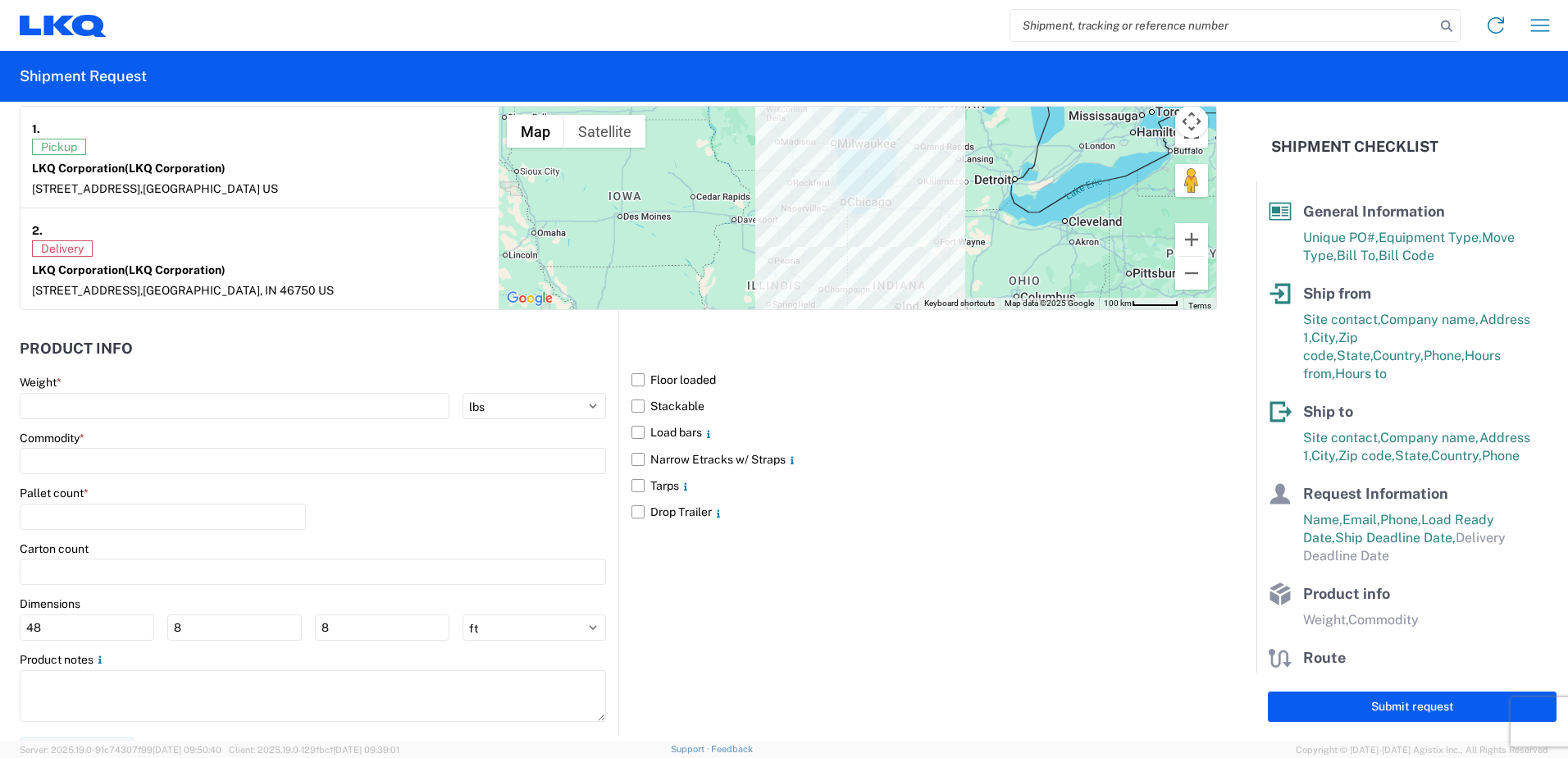
scroll to position [1329, 0]
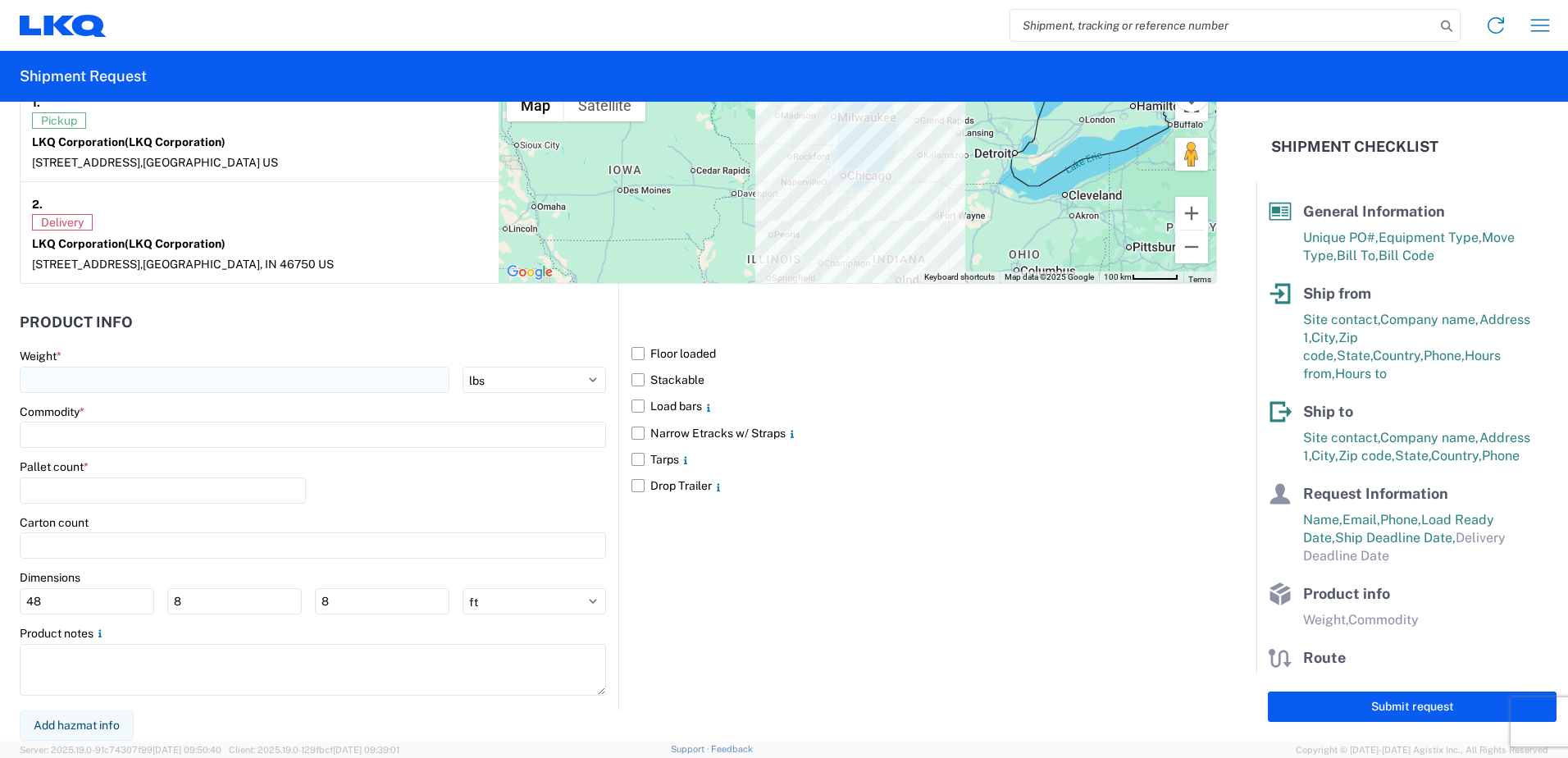
type textarea "aluminum wheel cores"
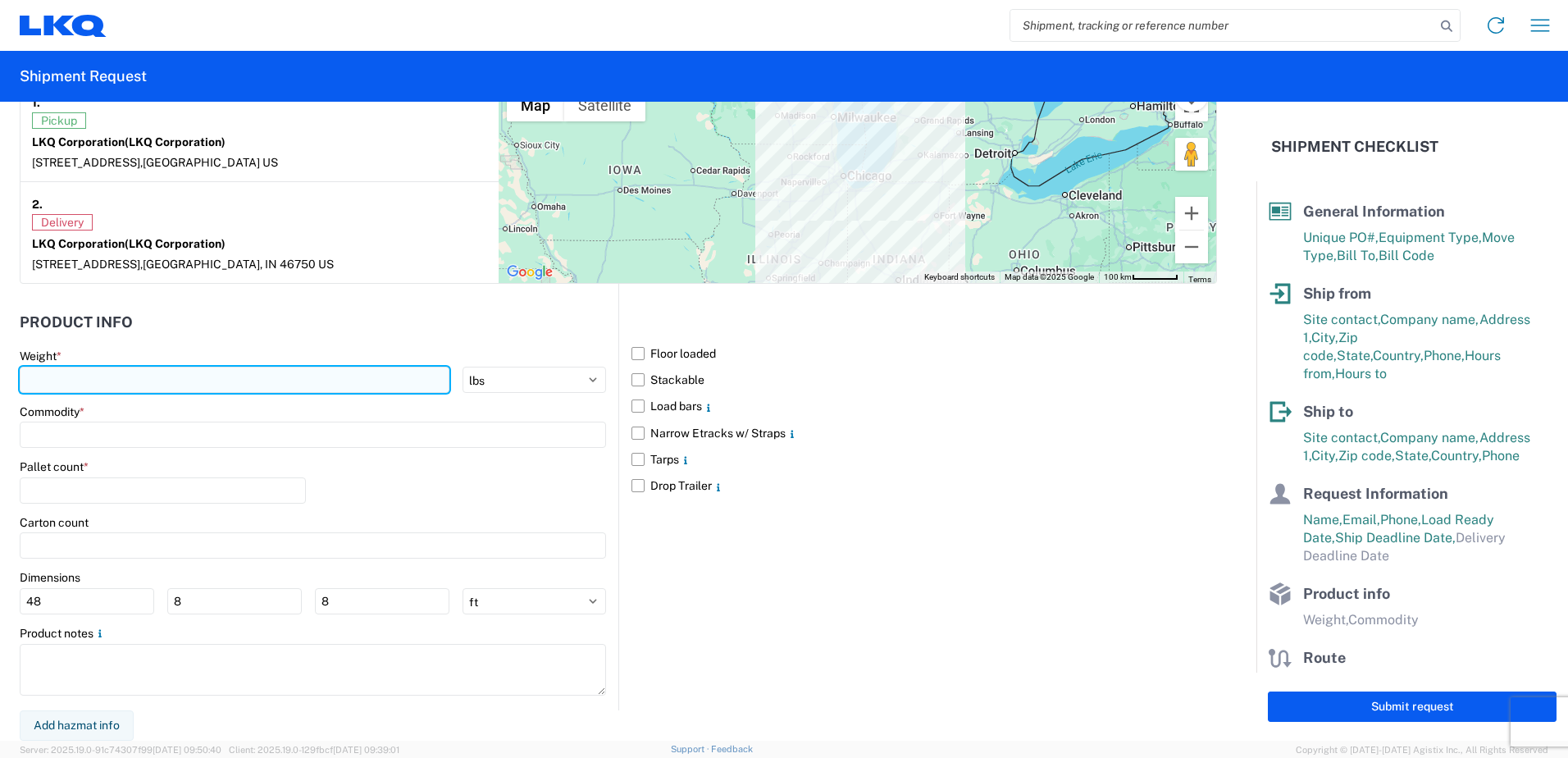
click at [158, 379] on input "number" at bounding box center [234, 380] width 430 height 26
type input "43000"
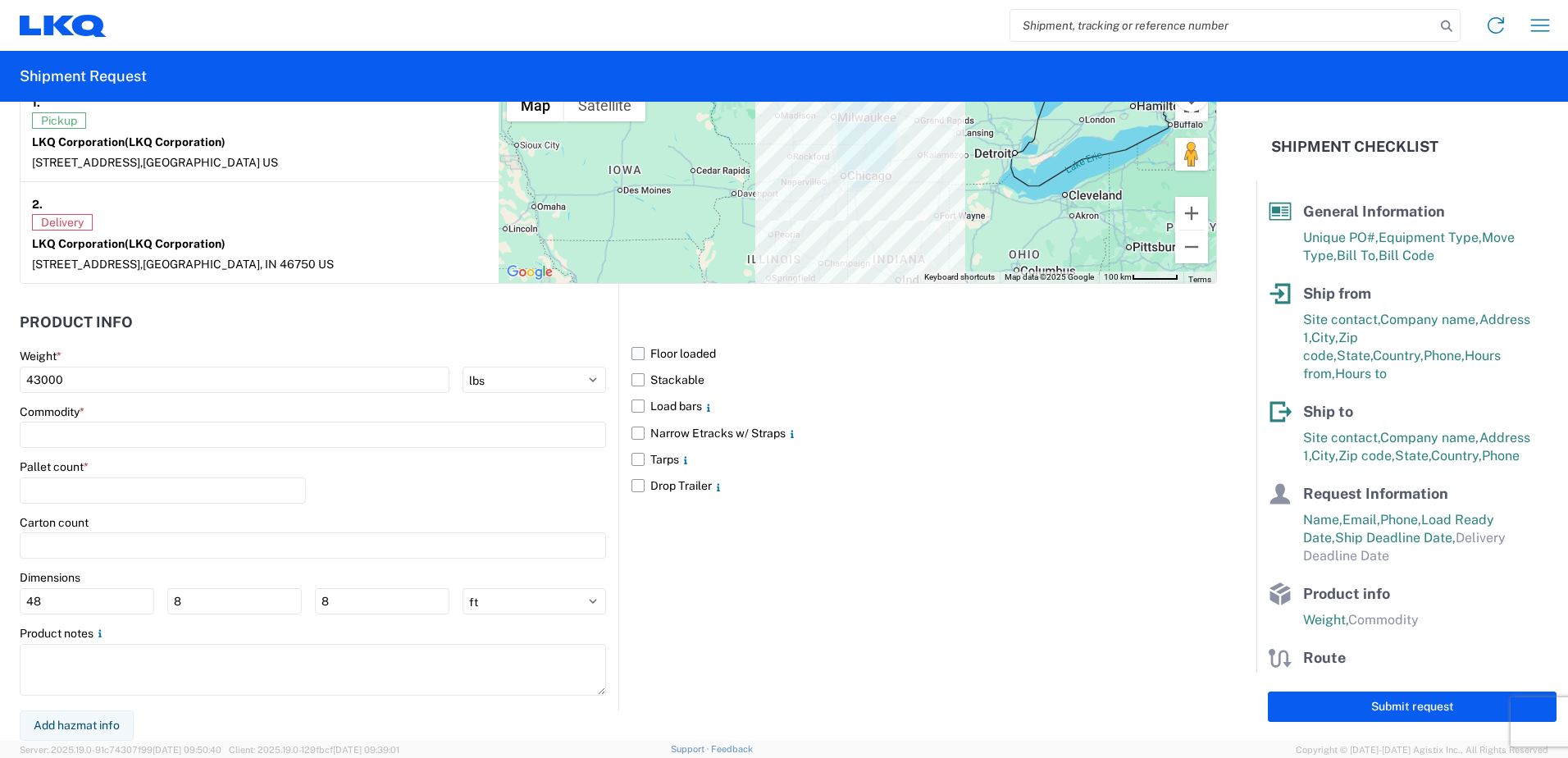
click at [633, 348] on label "Floor loaded" at bounding box center [924, 353] width 586 height 26
click at [0, 0] on input "Floor loaded" at bounding box center [0, 0] width 0 height 0
click at [634, 368] on label "Stackable" at bounding box center [924, 380] width 586 height 26
click at [0, 0] on input "Stackable" at bounding box center [0, 0] width 0 height 0
click at [140, 440] on input at bounding box center [312, 435] width 587 height 26
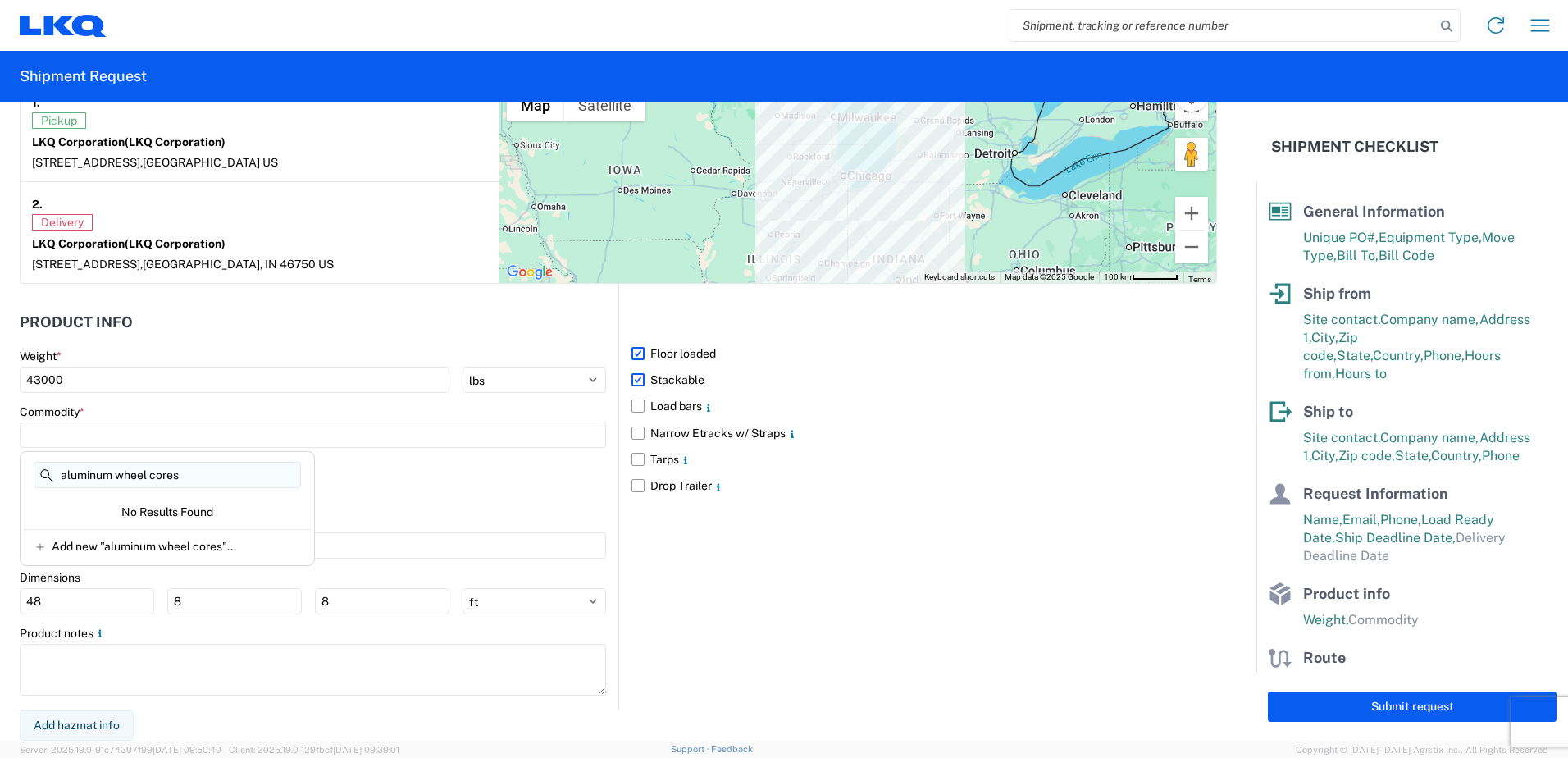
click at [118, 470] on input "aluminum wheel cores" at bounding box center [167, 474] width 268 height 26
click at [140, 474] on input "wheel cores" at bounding box center [167, 474] width 268 height 26
type input "wheel"
click at [110, 512] on div "Wheels - Stacked & Palletized" at bounding box center [168, 508] width 287 height 26
type input "Wheels - Stacked & Palletized"
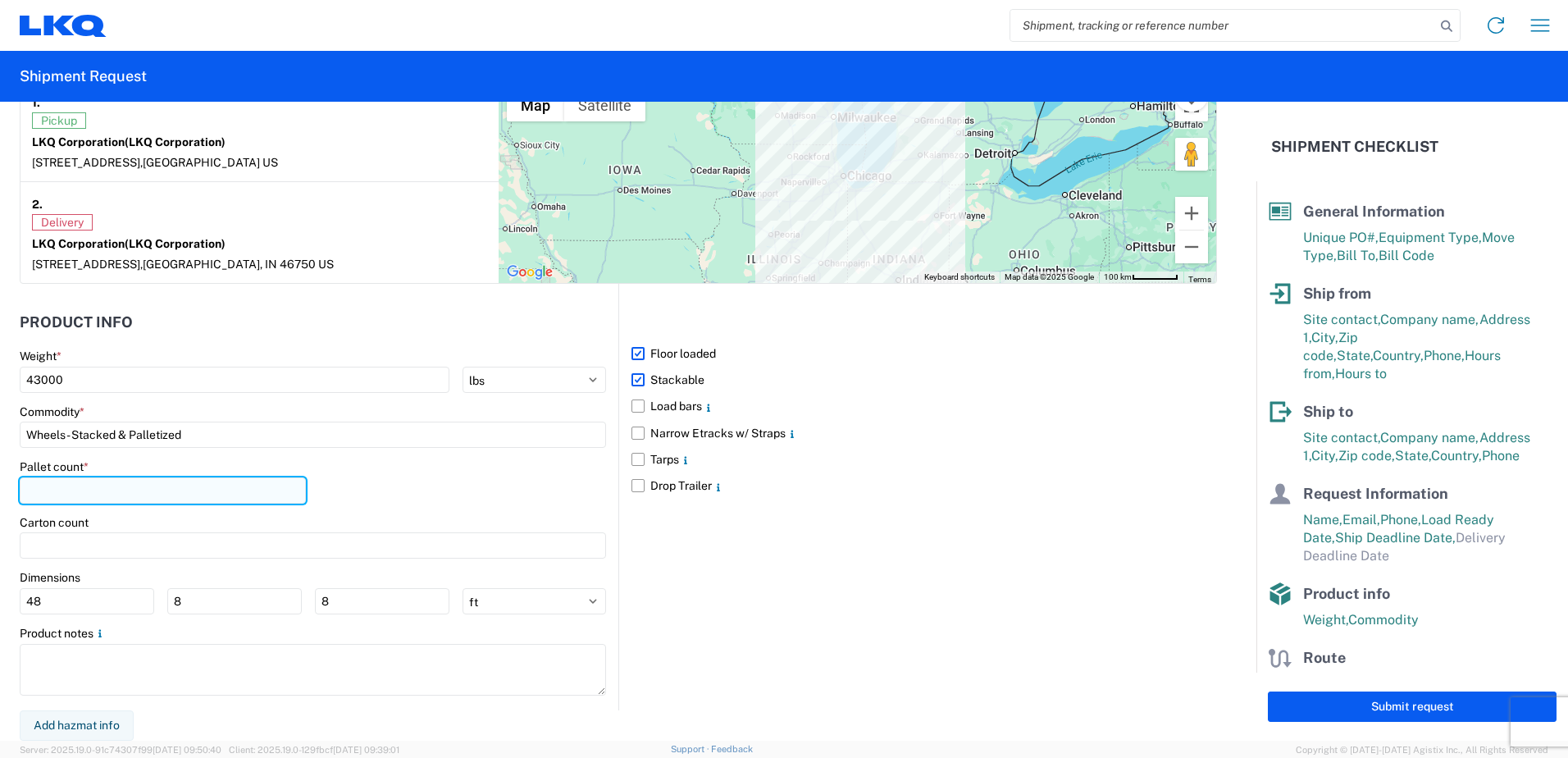
click at [67, 491] on input "number" at bounding box center [162, 490] width 286 height 26
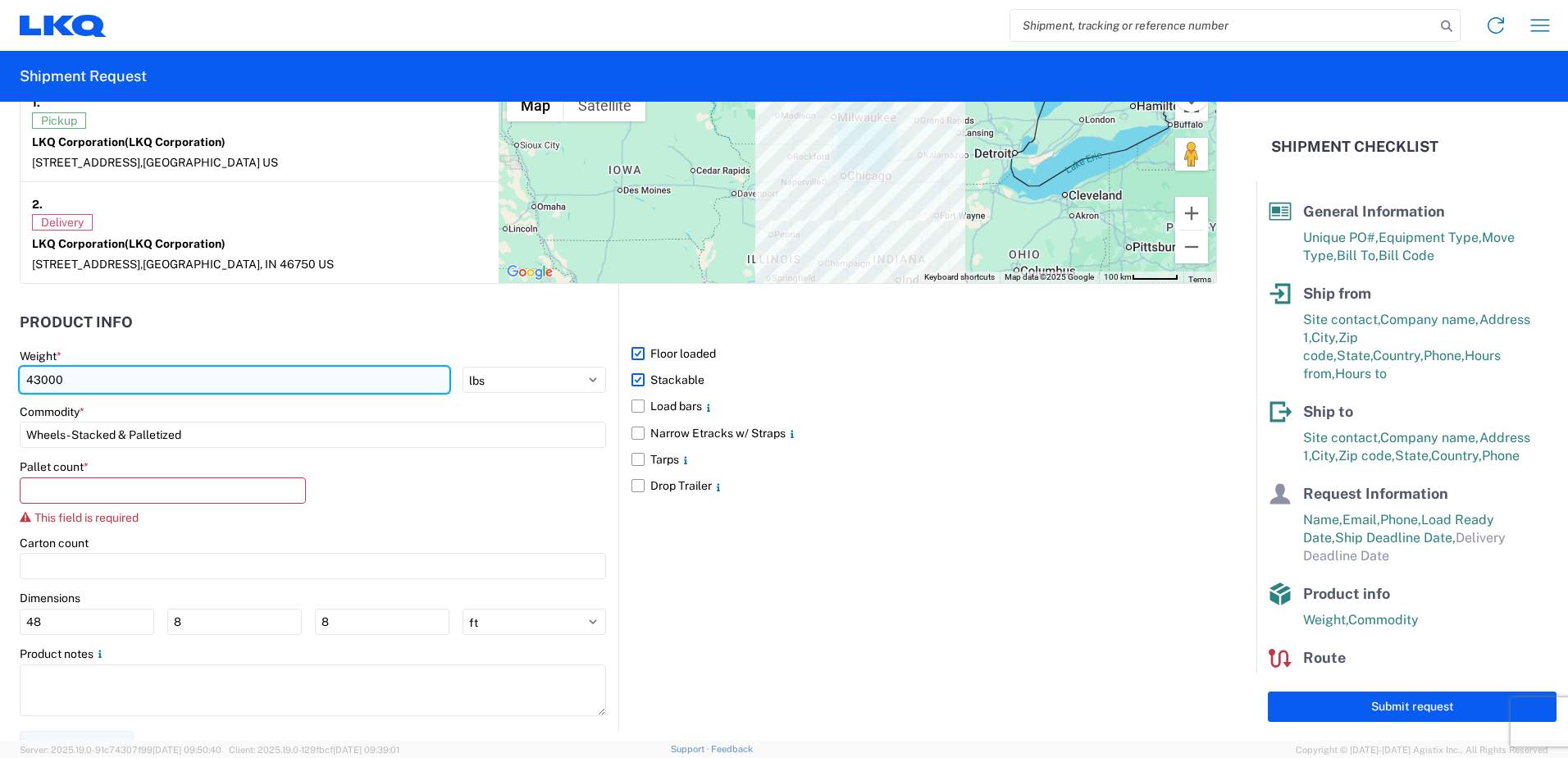
click at [42, 374] on input "43000" at bounding box center [234, 380] width 430 height 26
type input "40000"
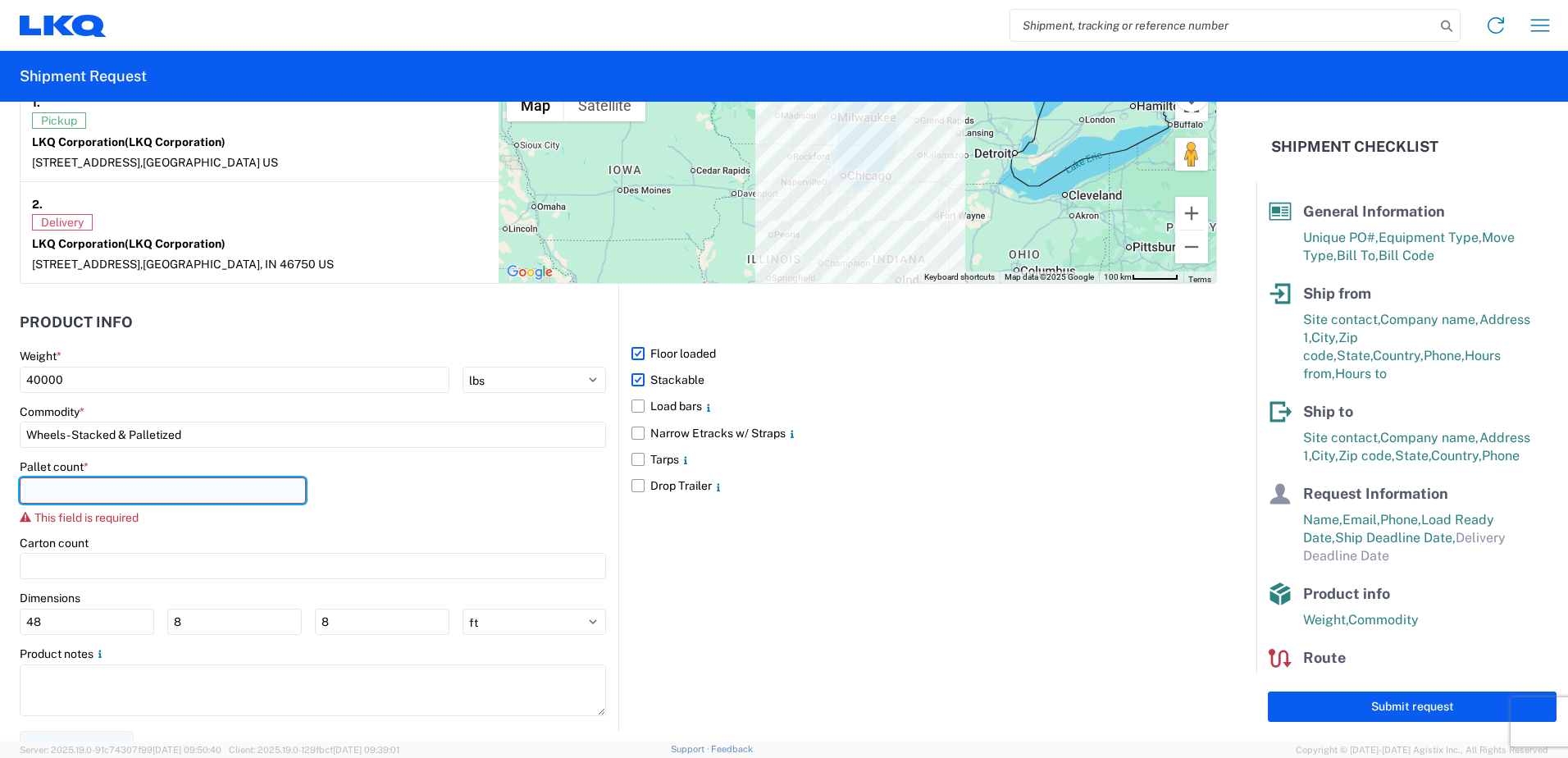
click at [89, 491] on input "number" at bounding box center [162, 490] width 286 height 26
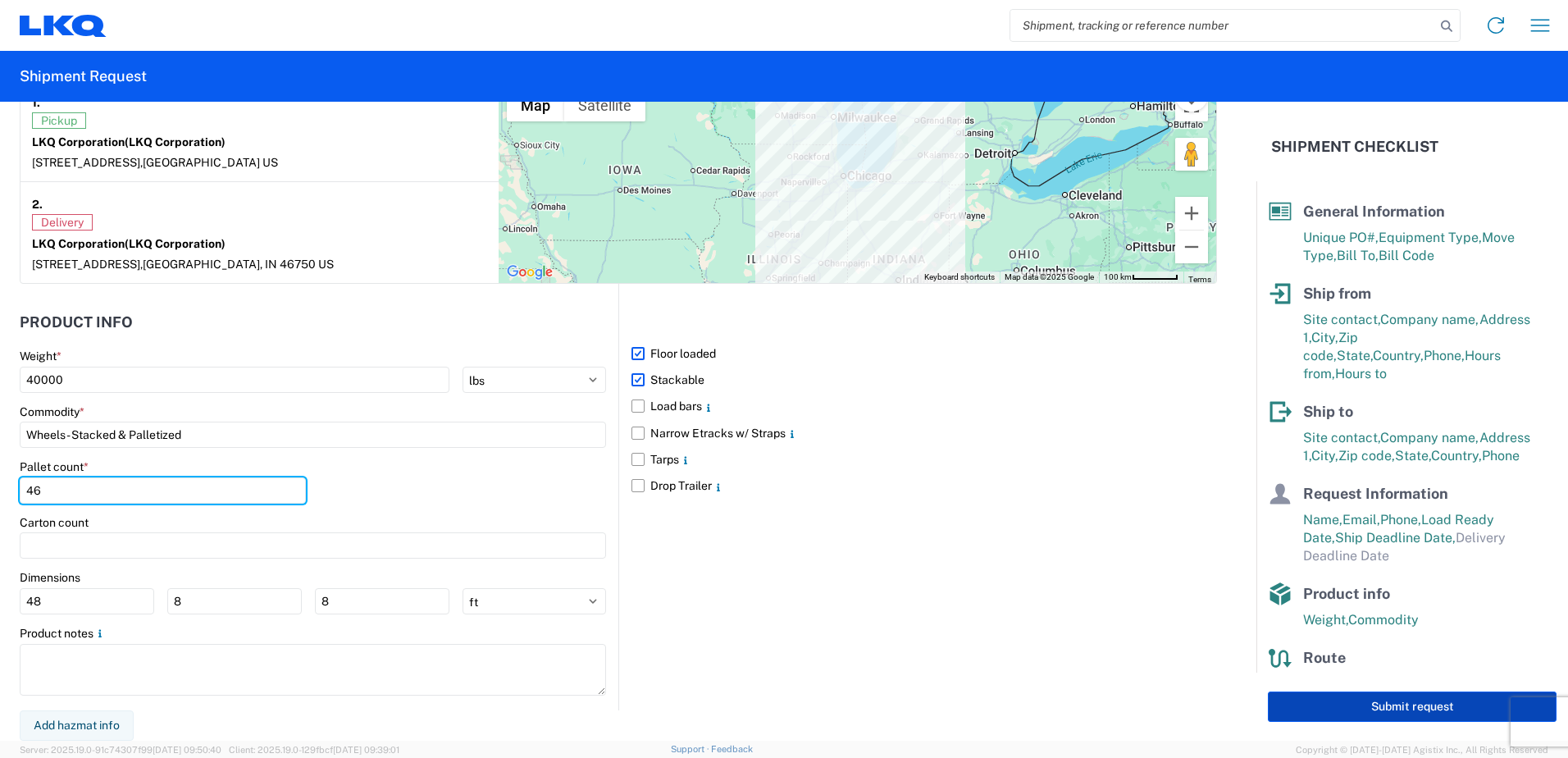
type input "46"
click at [1331, 705] on button "Submit request" at bounding box center [1412, 706] width 289 height 31
select select "US"
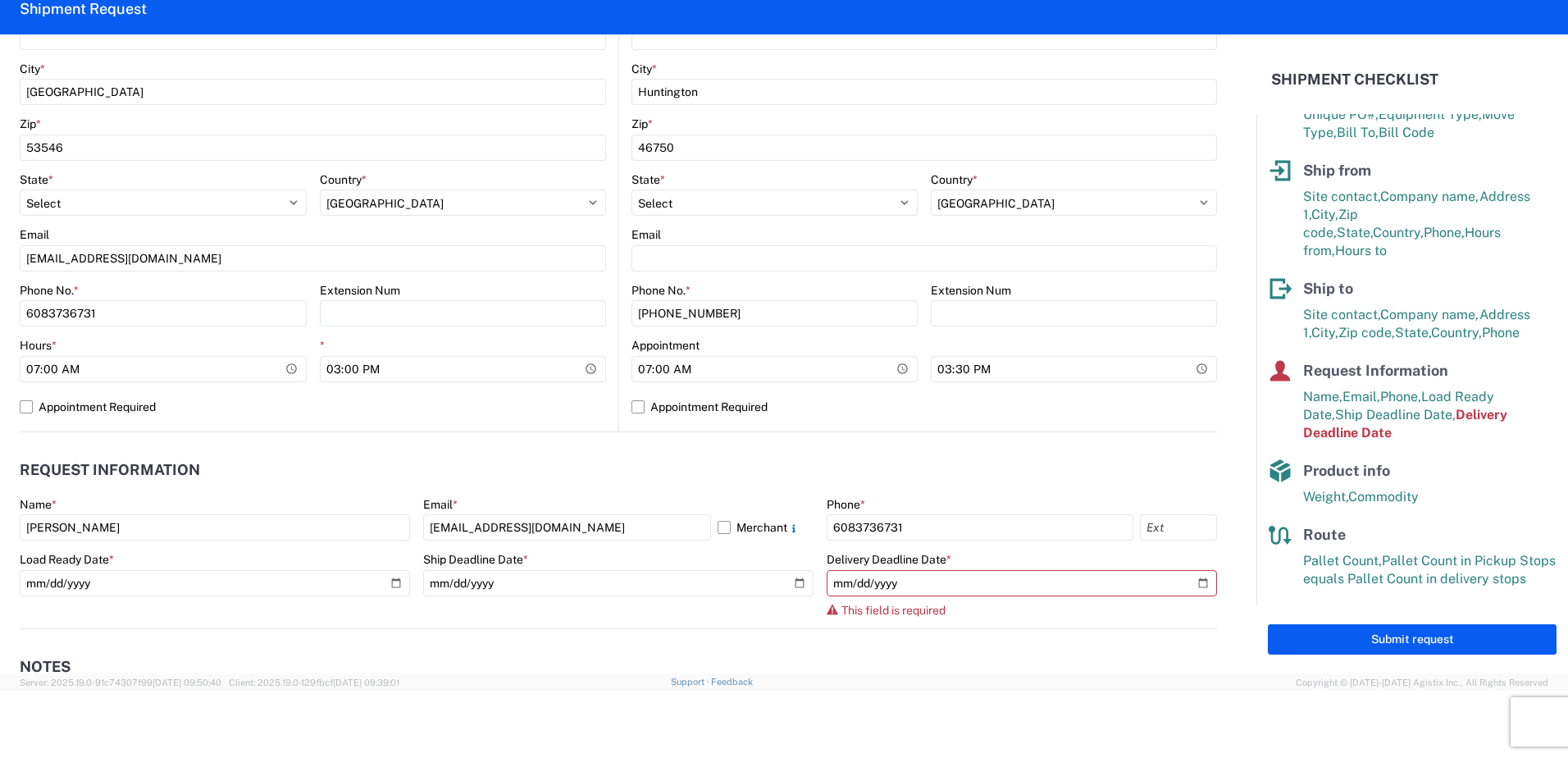
scroll to position [446, 0]
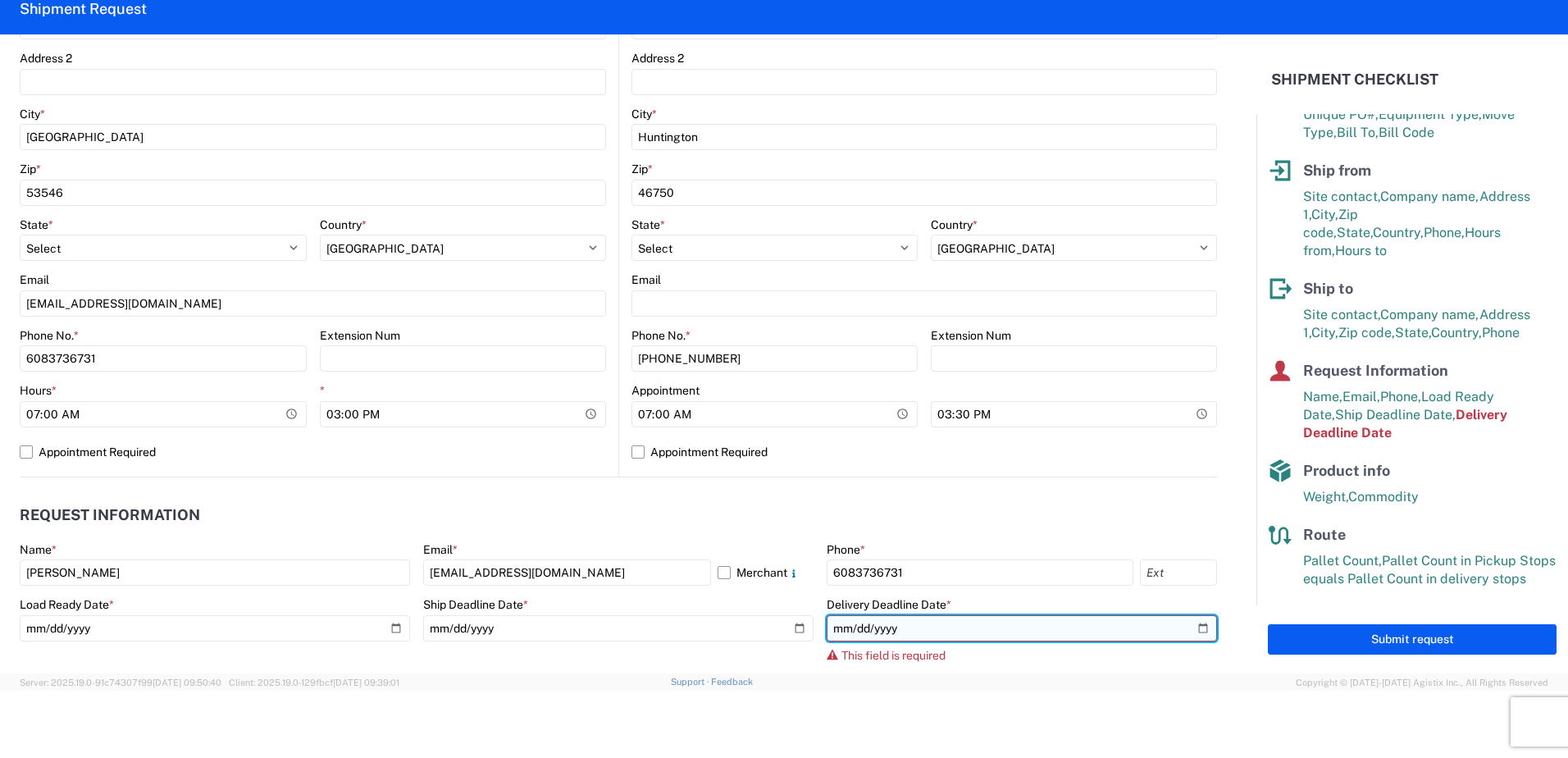
click at [1186, 627] on input "date" at bounding box center [1021, 628] width 390 height 26
type input "2025-09-24"
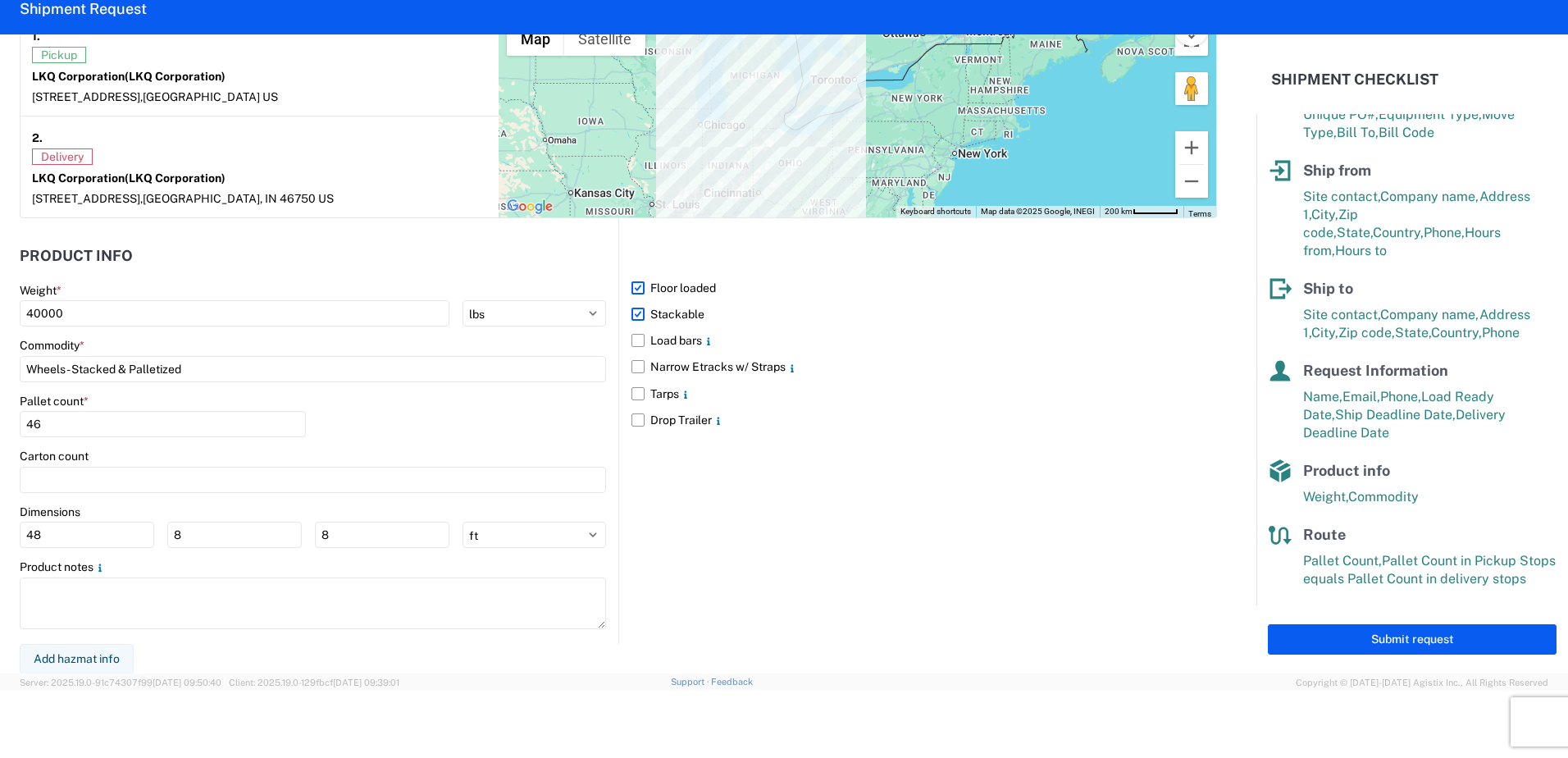
scroll to position [1328, 0]
click at [1375, 632] on button "Submit request" at bounding box center [1412, 639] width 289 height 31
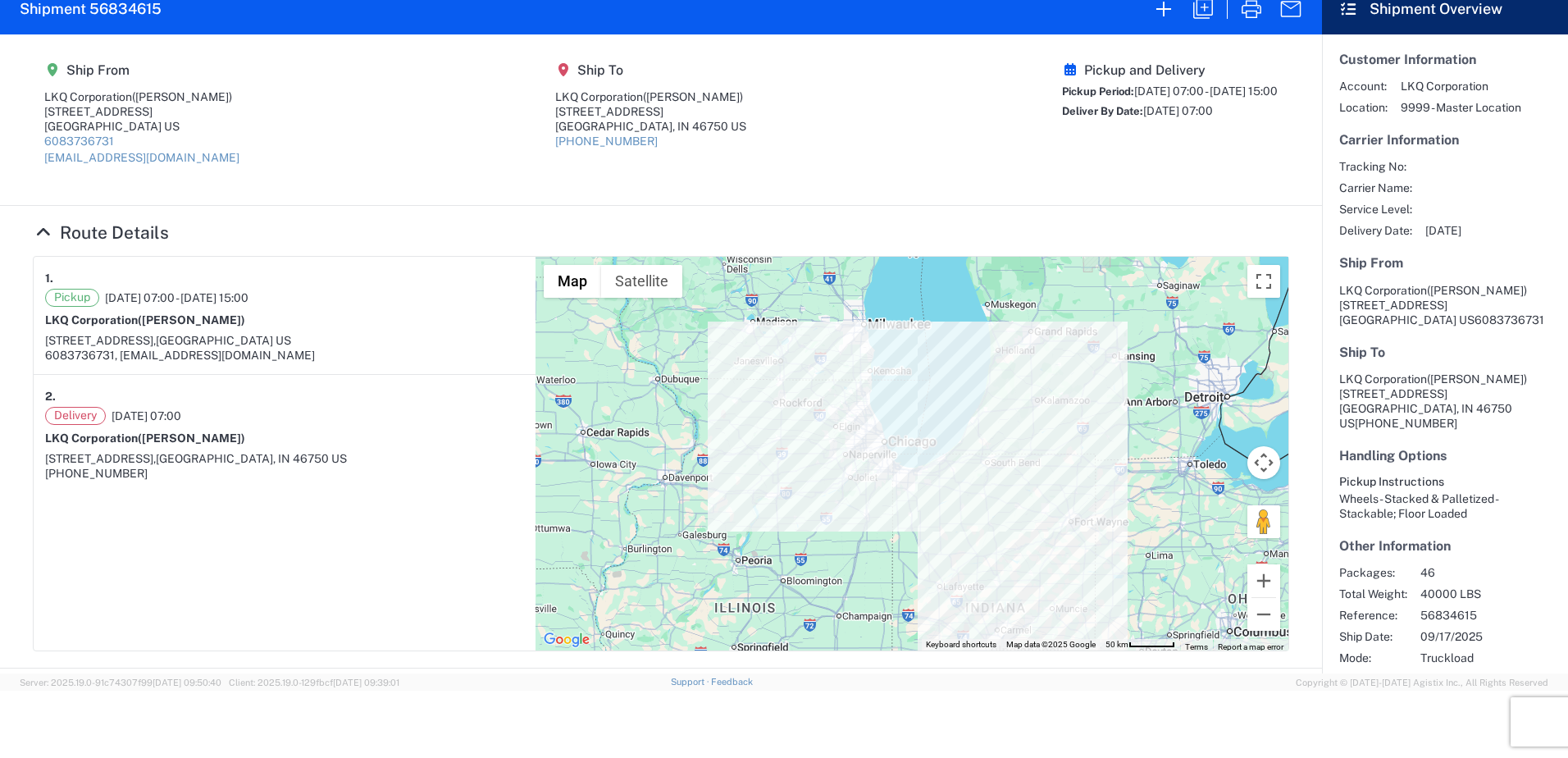
click at [303, 574] on article "1. Pickup 09/17/2025 07:00 - 09/24/2025 15:00 LKQ Corporation (BRAD WENZEL) 210…" at bounding box center [285, 453] width 502 height 394
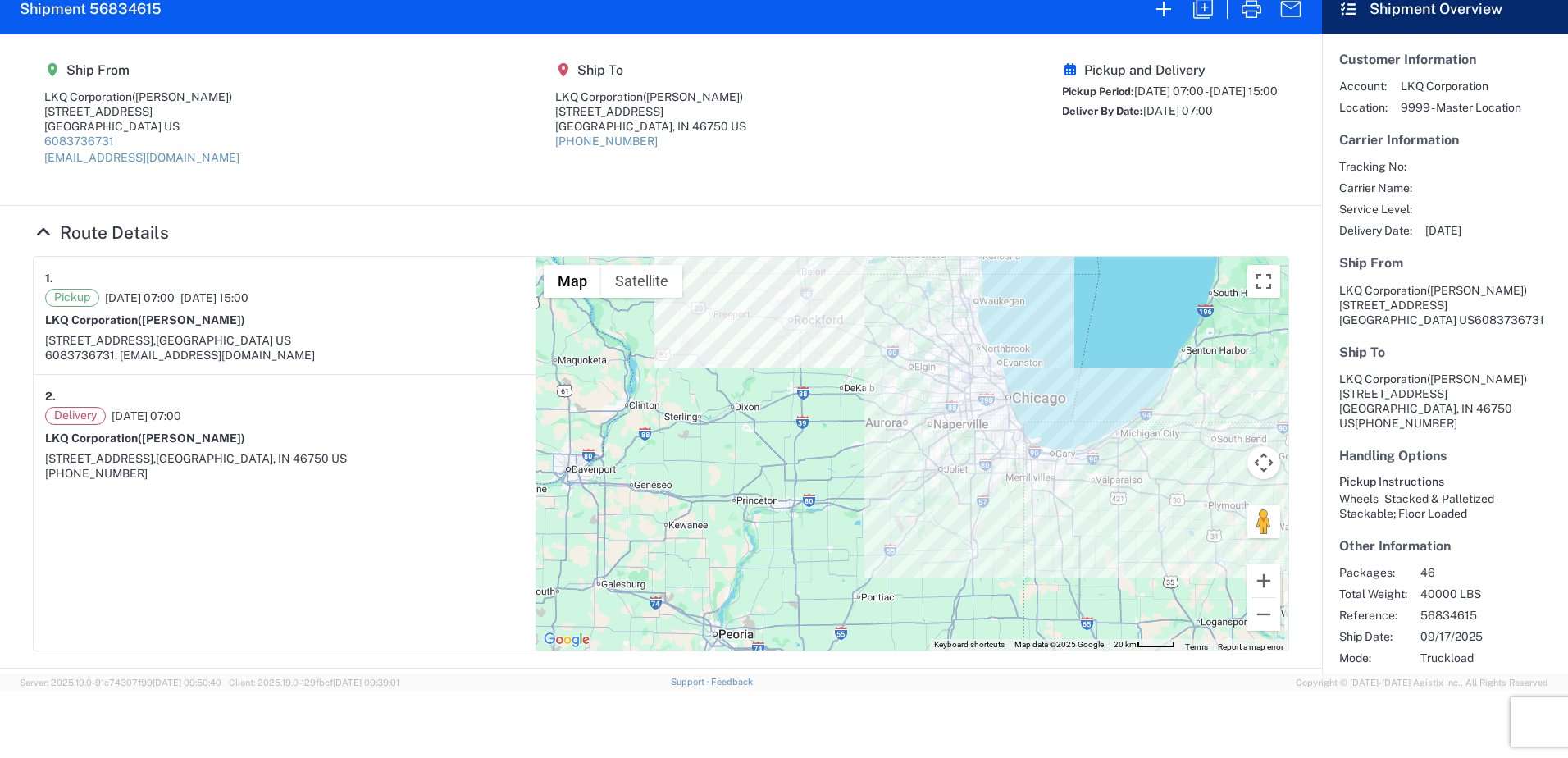
drag, startPoint x: 484, startPoint y: 342, endPoint x: 456, endPoint y: 432, distance: 94.3
click at [456, 432] on article "1. Pickup 09/17/2025 07:00 - 09/24/2025 15:00 LKQ Corporation (BRAD WENZEL) 210…" at bounding box center [285, 453] width 502 height 394
drag, startPoint x: 456, startPoint y: 432, endPoint x: 450, endPoint y: 420, distance: 13.4
click at [450, 420] on div "Delivery 09/24/2025 07:00" at bounding box center [285, 415] width 479 height 18
